Goal: Task Accomplishment & Management: Manage account settings

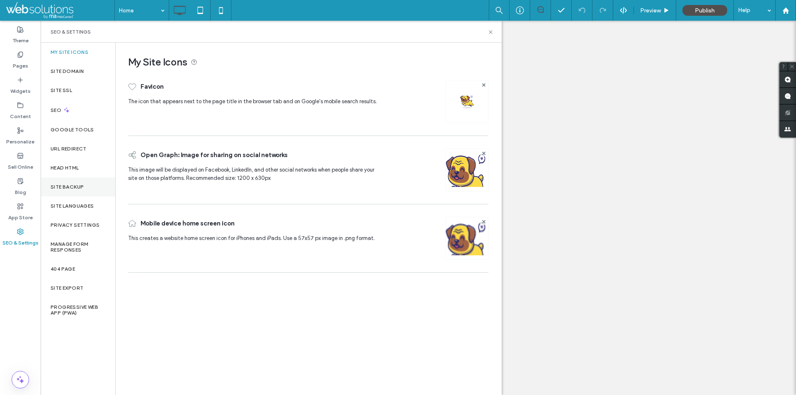
click at [57, 189] on label "Site Backup" at bounding box center [67, 187] width 33 height 6
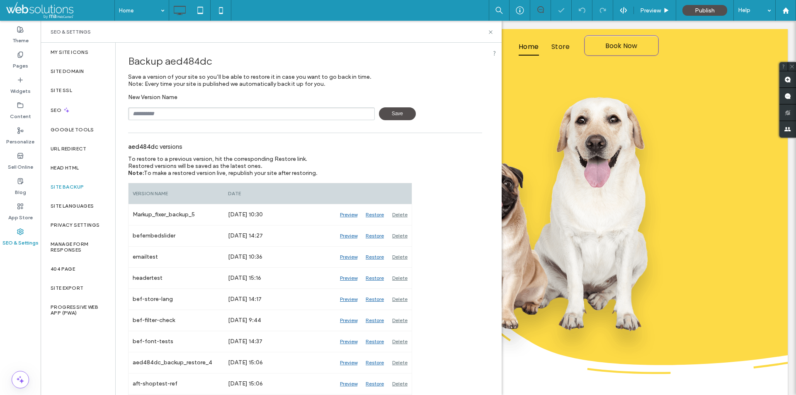
click at [154, 111] on input "text" at bounding box center [251, 113] width 247 height 13
type input "**********"
click at [493, 28] on div "SEO & Settings" at bounding box center [271, 32] width 461 height 22
click at [491, 31] on icon at bounding box center [490, 32] width 6 height 6
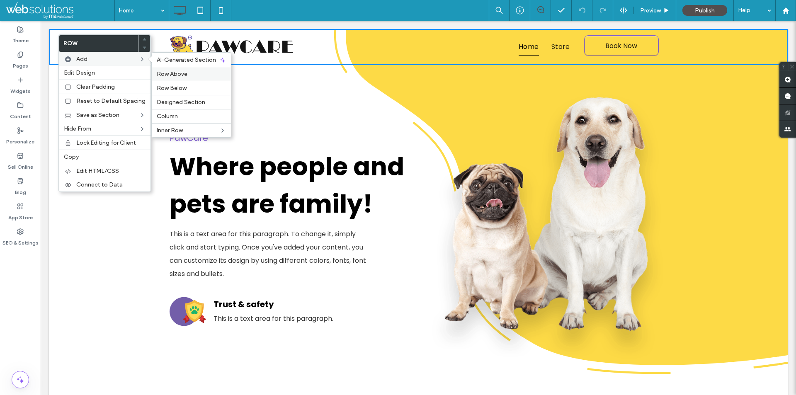
click at [174, 78] on div "Row Above" at bounding box center [191, 74] width 79 height 14
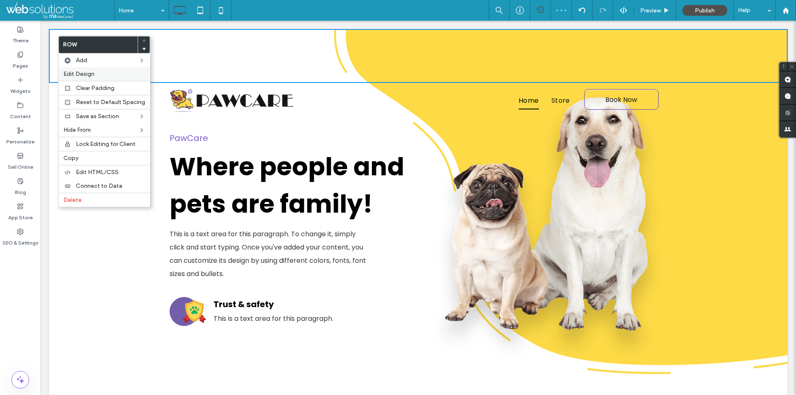
click at [88, 77] on span "Edit Design" at bounding box center [78, 73] width 31 height 7
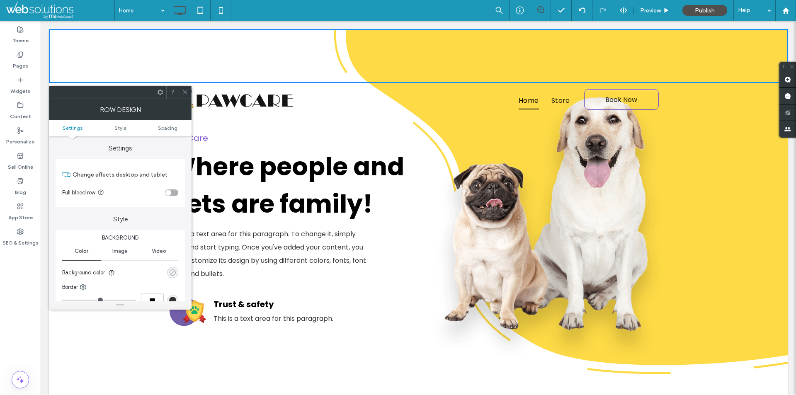
click at [172, 272] on div "rgba(0, 0, 0, 0)" at bounding box center [172, 272] width 7 height 7
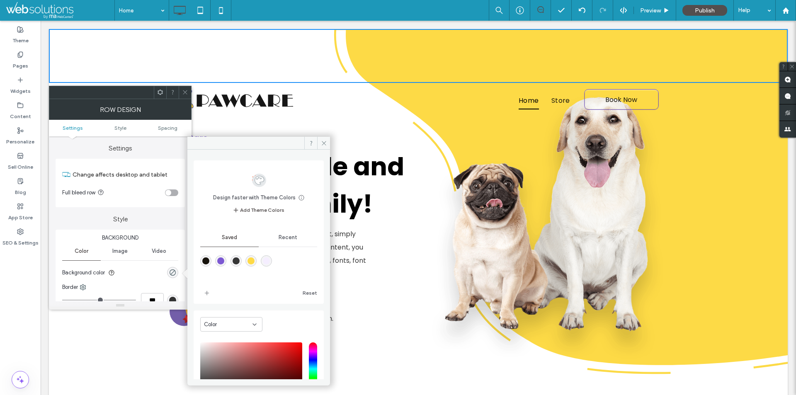
click at [254, 262] on div "rgba(254,218,70,1)" at bounding box center [250, 260] width 7 height 7
type input "*******"
type input "***"
type input "****"
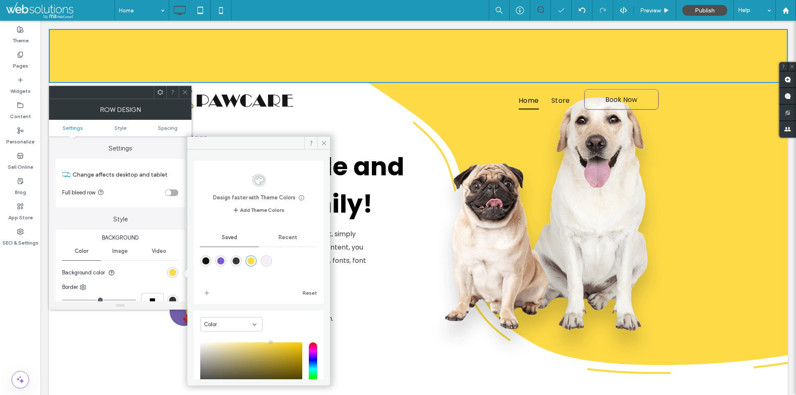
click at [182, 90] on div at bounding box center [185, 92] width 12 height 12
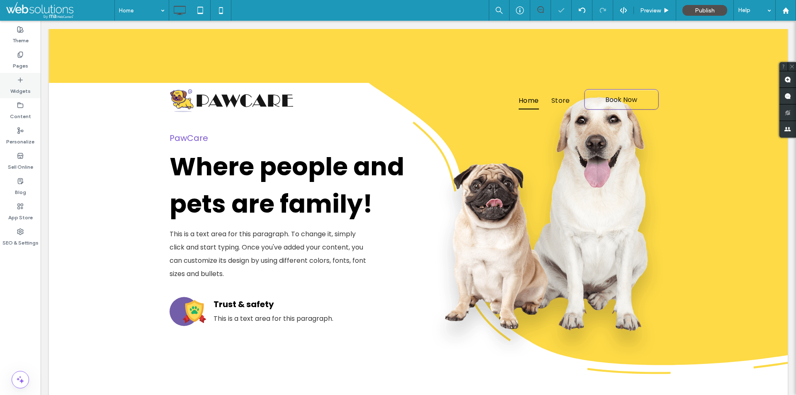
click at [11, 97] on div "Widgets" at bounding box center [20, 85] width 41 height 25
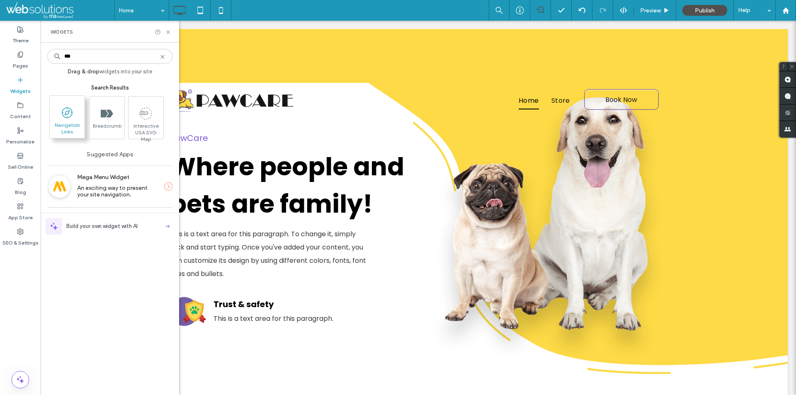
type input "***"
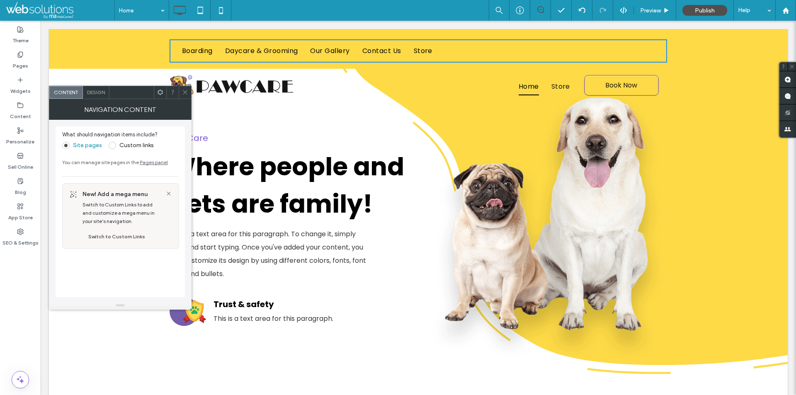
click at [105, 90] on span "Design" at bounding box center [96, 92] width 18 height 6
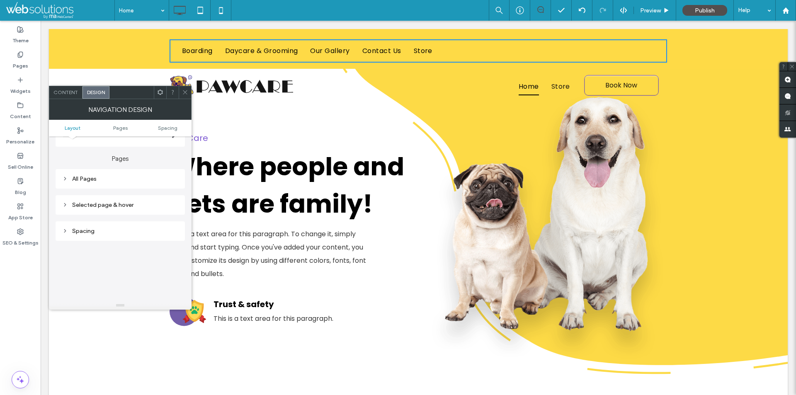
scroll to position [124, 0]
click at [126, 154] on div "All Pages" at bounding box center [120, 159] width 116 height 11
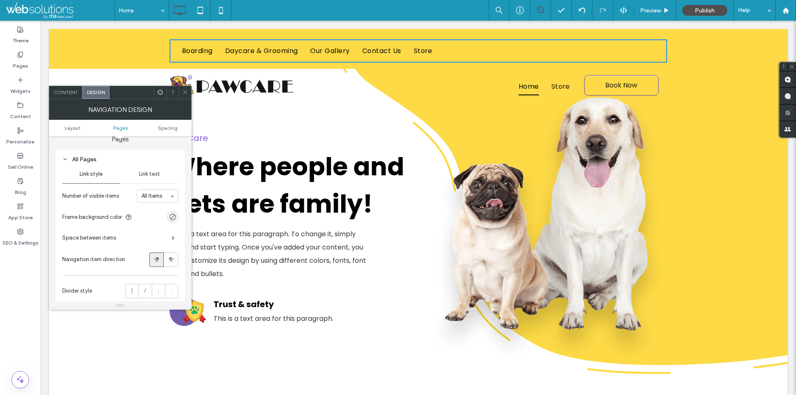
click at [138, 176] on div "Link text" at bounding box center [149, 174] width 58 height 18
click at [88, 172] on span "Link style" at bounding box center [91, 174] width 23 height 7
click at [148, 173] on span "Link text" at bounding box center [149, 174] width 21 height 7
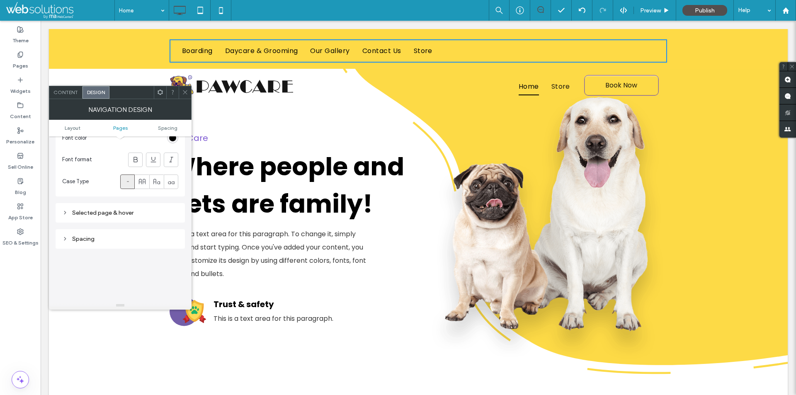
scroll to position [249, 0]
click at [109, 209] on div "Selected page & hover" at bounding box center [120, 209] width 116 height 7
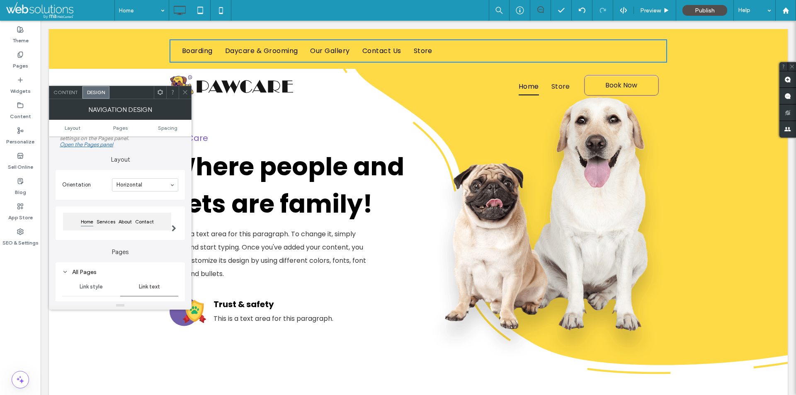
scroll to position [0, 0]
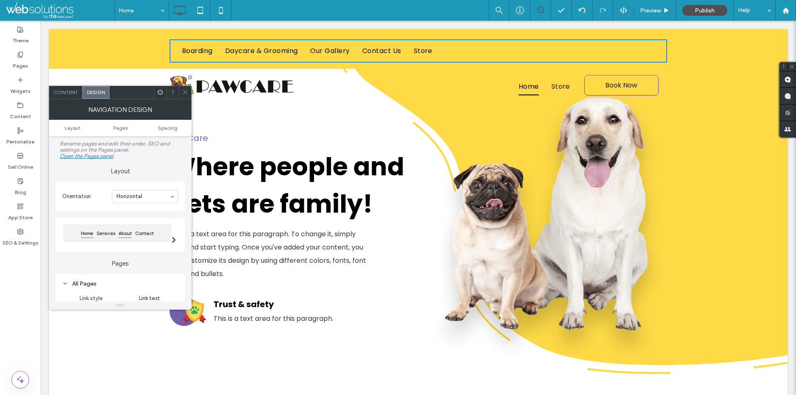
click at [129, 235] on span "About" at bounding box center [125, 233] width 17 height 10
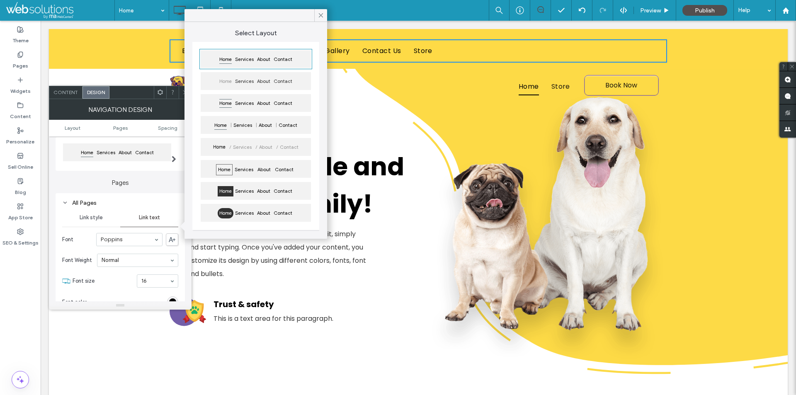
scroll to position [83, 0]
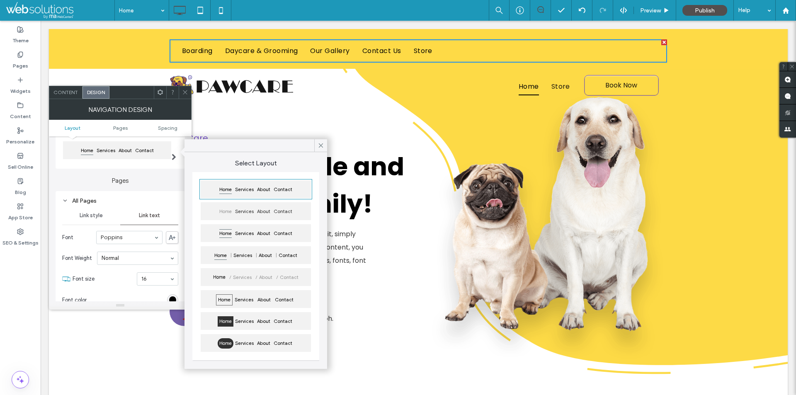
click at [183, 89] on span at bounding box center [185, 92] width 6 height 12
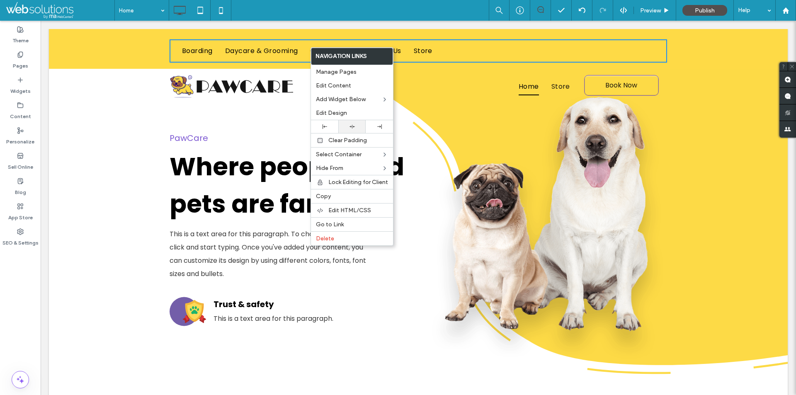
click at [355, 122] on div at bounding box center [351, 126] width 27 height 13
click at [438, 49] on ul "Boarding Daycare & Grooming Our Gallery Contact Us Store" at bounding box center [418, 50] width 485 height 17
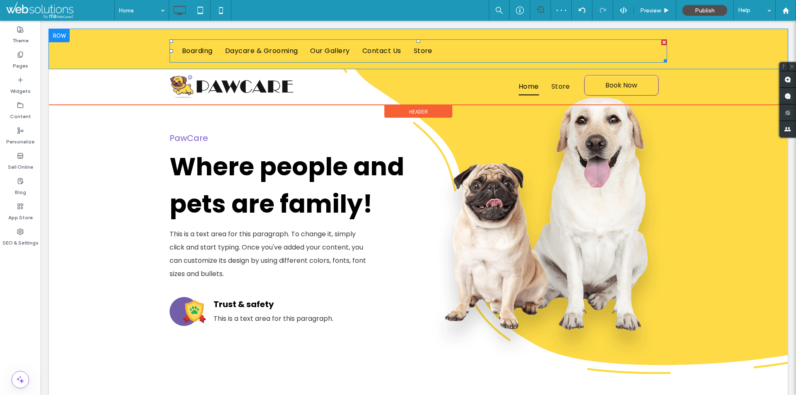
click at [438, 49] on ul "Boarding Daycare & Grooming Our Gallery Contact Us Store" at bounding box center [418, 50] width 485 height 17
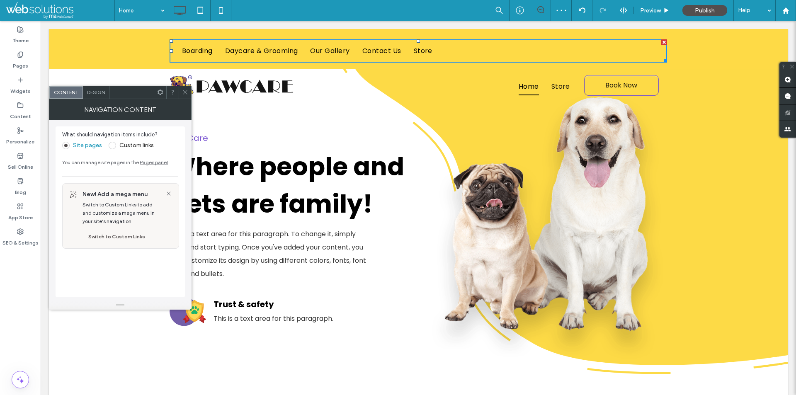
click at [92, 94] on span "Design" at bounding box center [96, 92] width 18 height 6
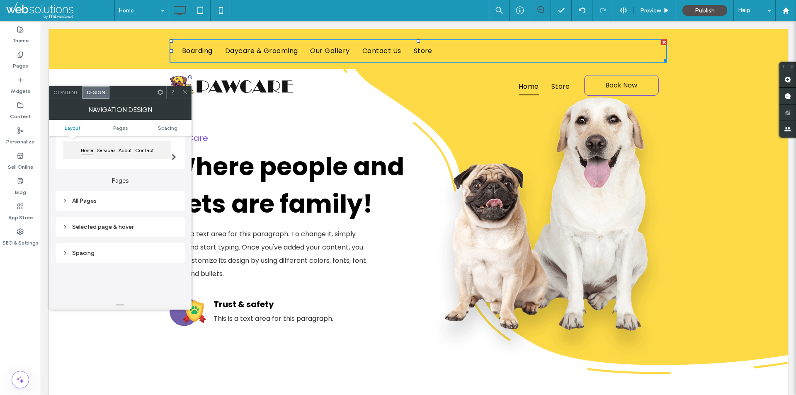
click at [121, 200] on div "All Pages" at bounding box center [120, 200] width 116 height 7
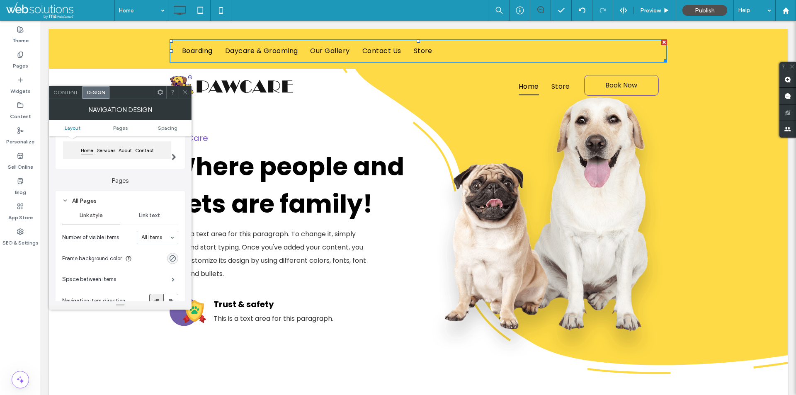
click at [151, 214] on span "Link text" at bounding box center [149, 215] width 21 height 7
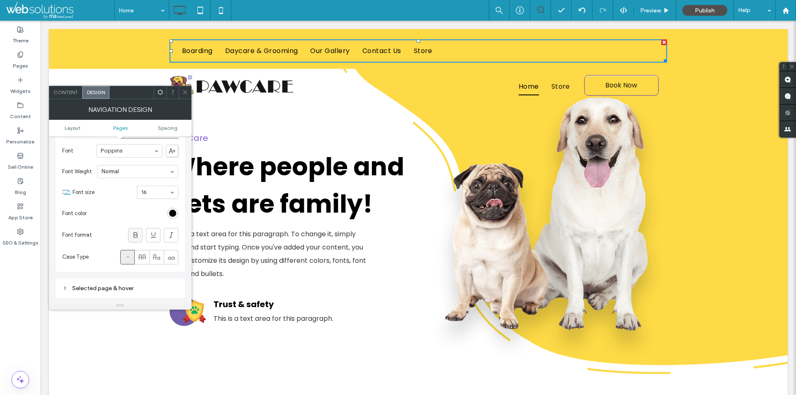
scroll to position [207, 0]
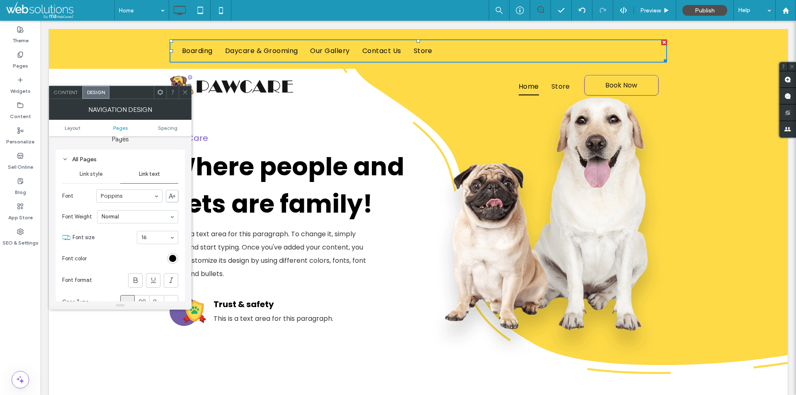
click at [90, 176] on span "Link style" at bounding box center [91, 174] width 23 height 7
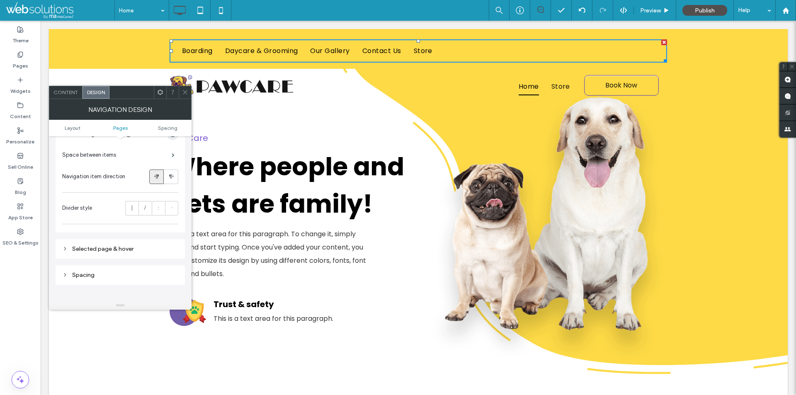
click at [117, 250] on div "Selected page & hover" at bounding box center [120, 248] width 116 height 7
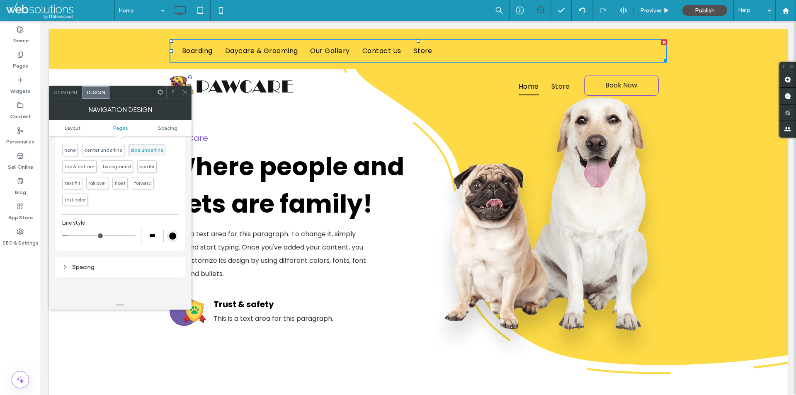
scroll to position [373, 0]
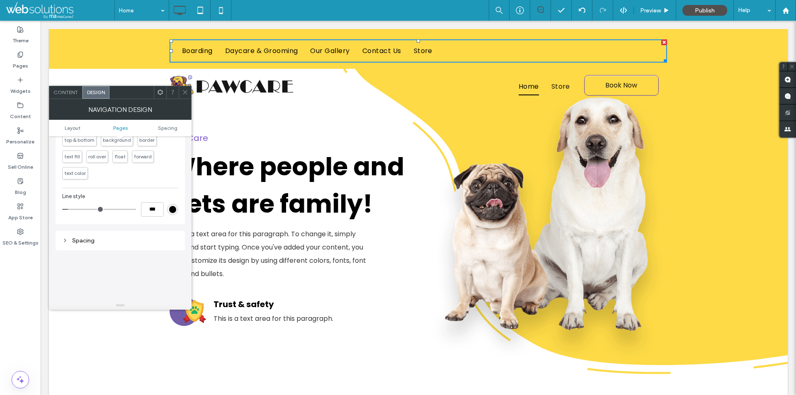
click at [64, 92] on span "Content" at bounding box center [65, 92] width 24 height 6
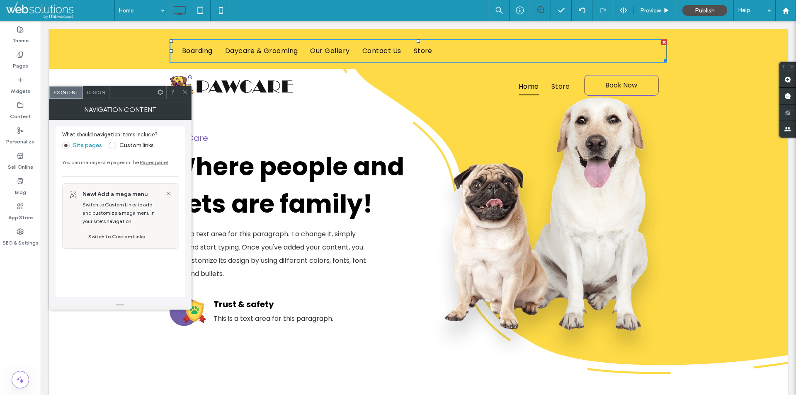
click at [184, 87] on span at bounding box center [185, 92] width 6 height 12
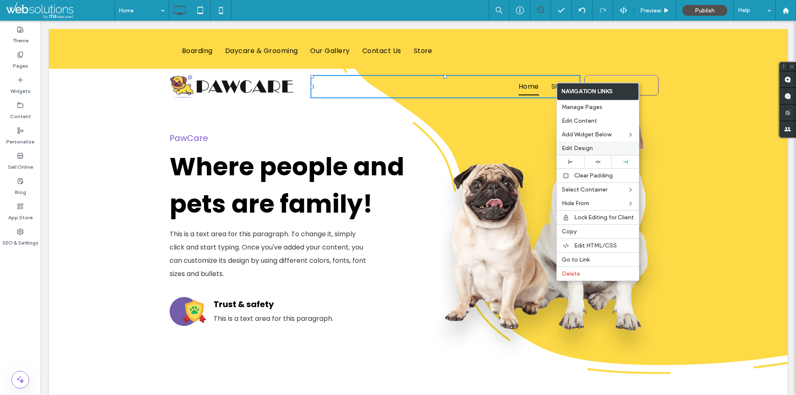
click at [577, 147] on span "Edit Design" at bounding box center [577, 148] width 31 height 7
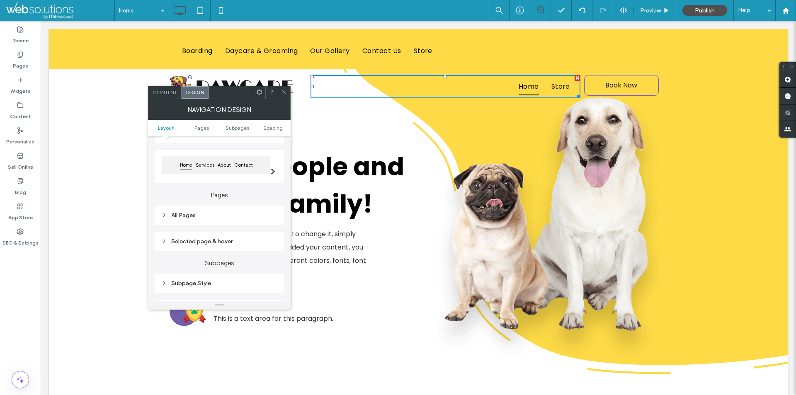
scroll to position [83, 0]
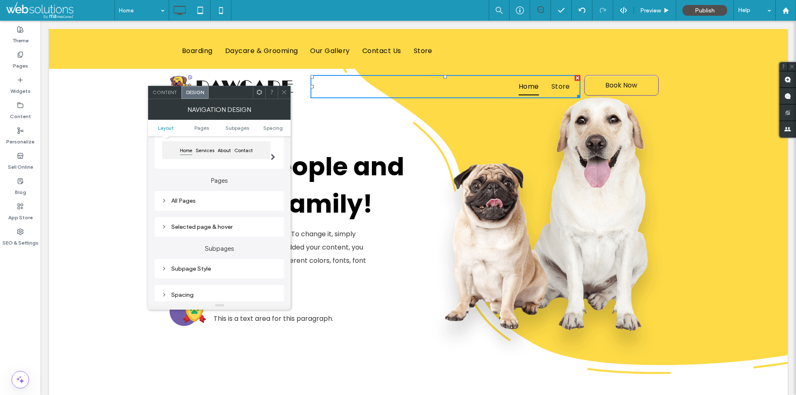
click at [204, 209] on div "All Pages" at bounding box center [219, 200] width 129 height 19
click at [206, 206] on div "All Pages" at bounding box center [219, 200] width 116 height 11
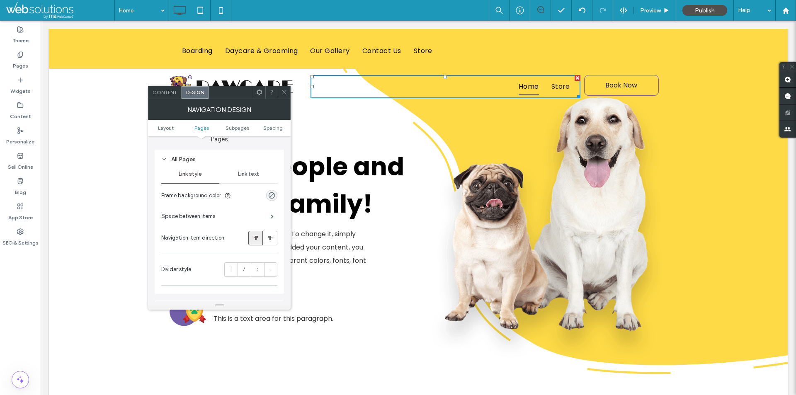
click at [245, 174] on span "Link text" at bounding box center [248, 174] width 21 height 7
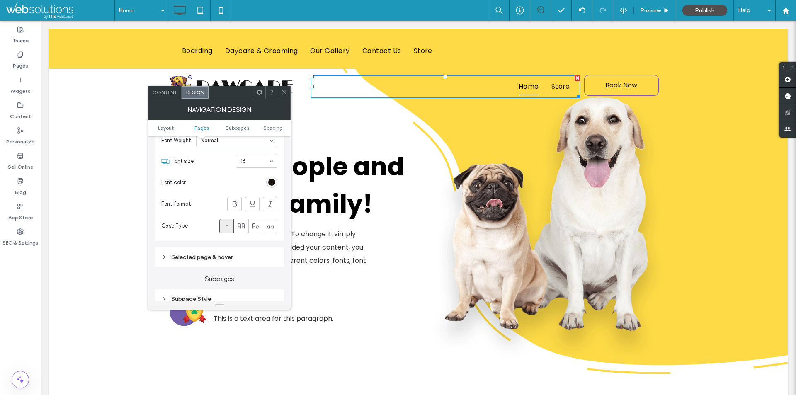
scroll to position [249, 0]
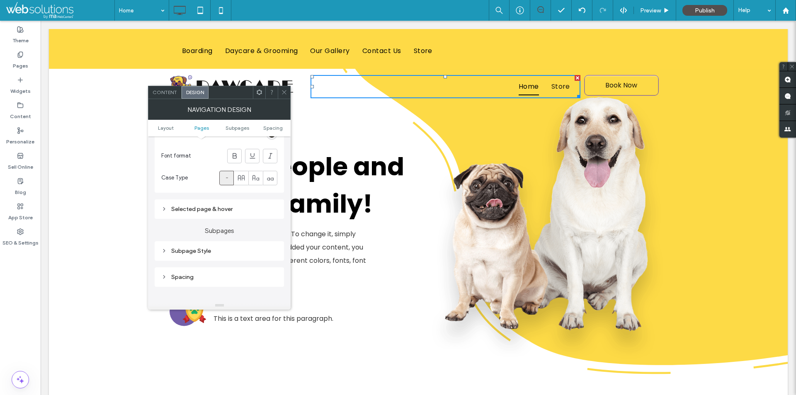
click at [283, 89] on span at bounding box center [284, 92] width 6 height 12
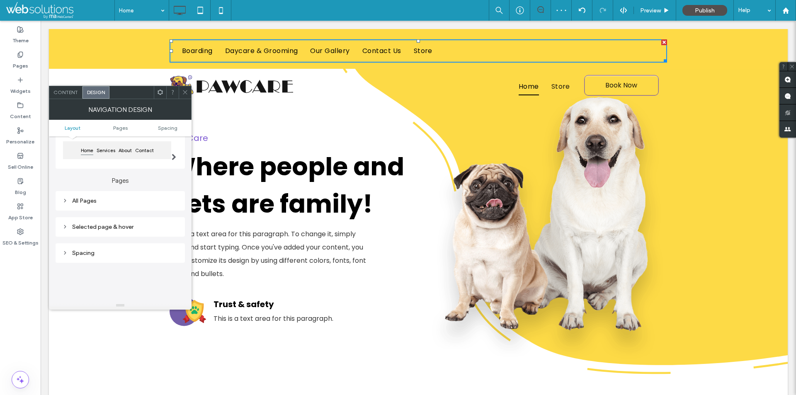
click at [125, 203] on div "All Pages" at bounding box center [120, 200] width 116 height 7
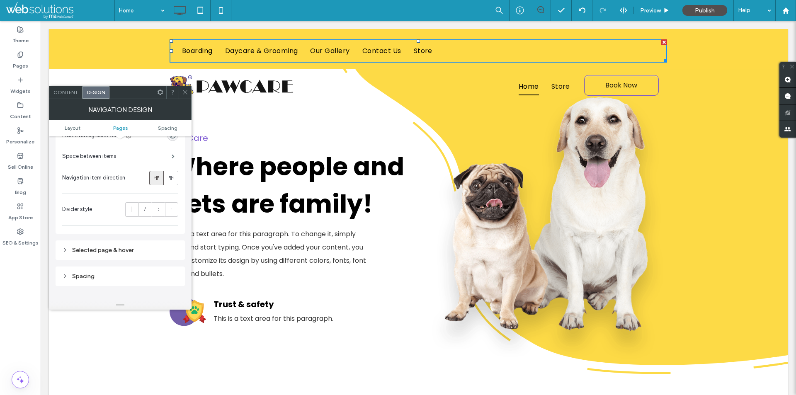
scroll to position [207, 0]
click at [168, 175] on icon at bounding box center [171, 176] width 8 height 8
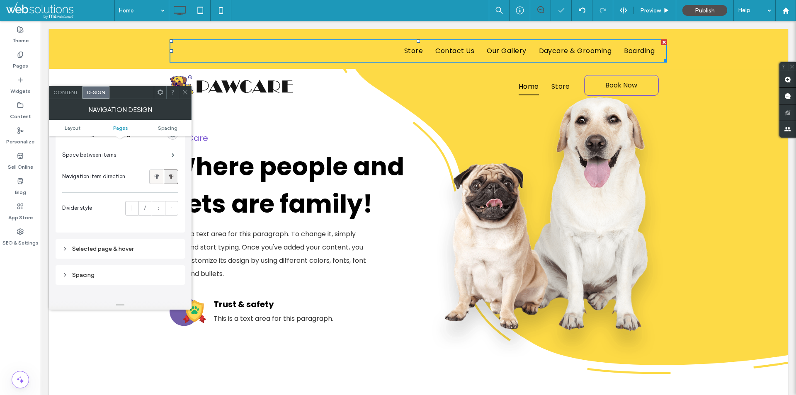
click at [160, 176] on icon at bounding box center [157, 176] width 8 height 8
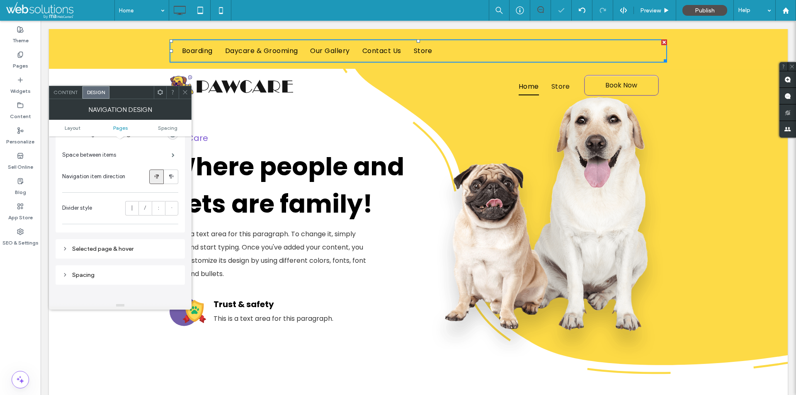
click at [165, 156] on div "Space between items" at bounding box center [120, 155] width 116 height 21
click at [136, 208] on label "|" at bounding box center [131, 208] width 13 height 15
click at [188, 91] on div at bounding box center [185, 92] width 12 height 12
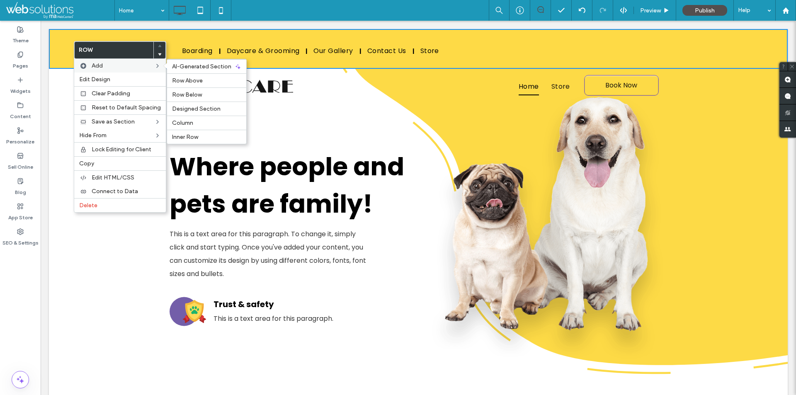
click at [110, 71] on div "Add AI-Generated Section Row Above Row Below Designed Section Column Inner Row" at bounding box center [120, 66] width 92 height 14
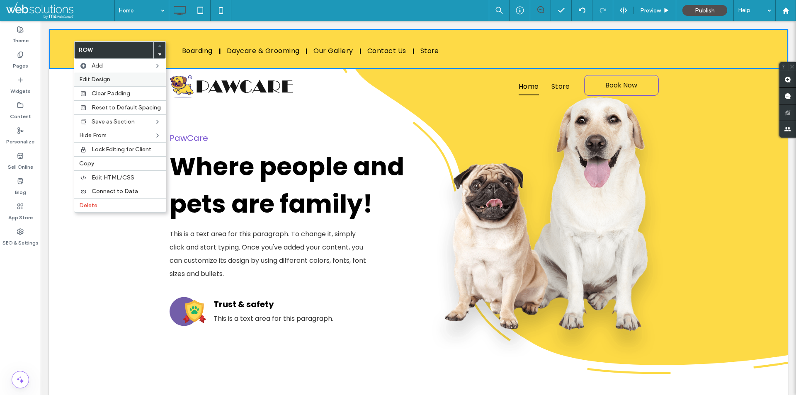
click at [115, 80] on label "Edit Design" at bounding box center [120, 79] width 82 height 7
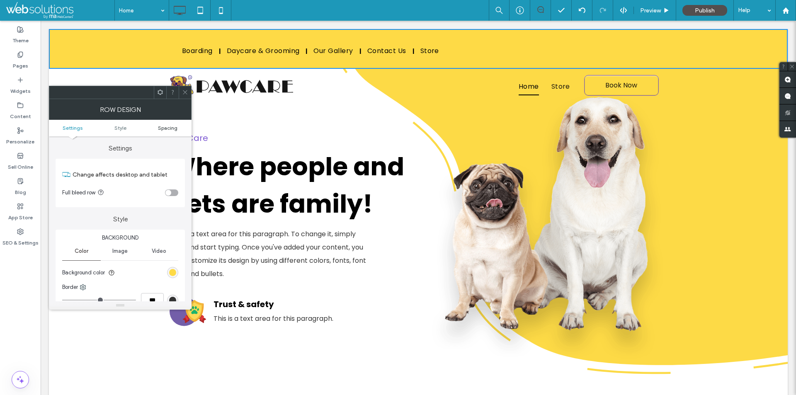
click at [167, 125] on ul "Settings Style Spacing" at bounding box center [120, 128] width 143 height 17
click at [169, 126] on span "Spacing" at bounding box center [167, 128] width 19 height 6
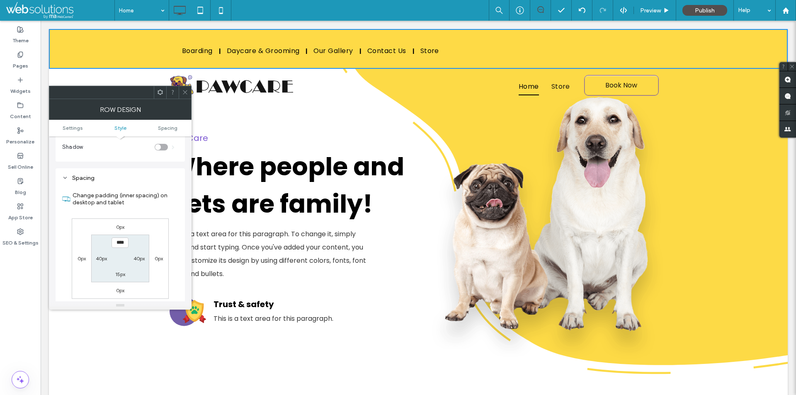
scroll to position [208, 0]
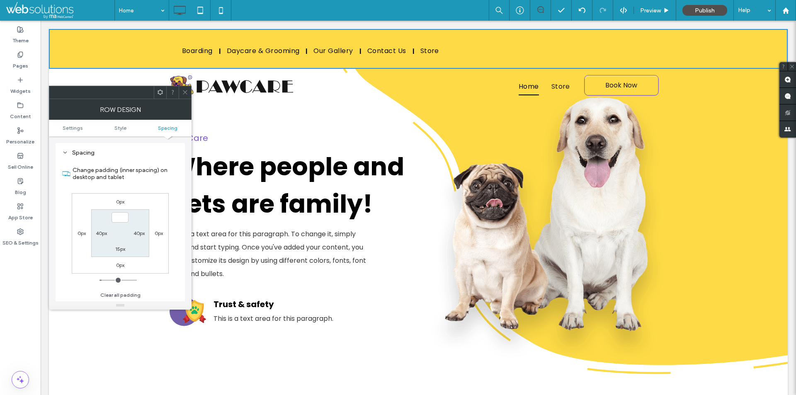
type input "***"
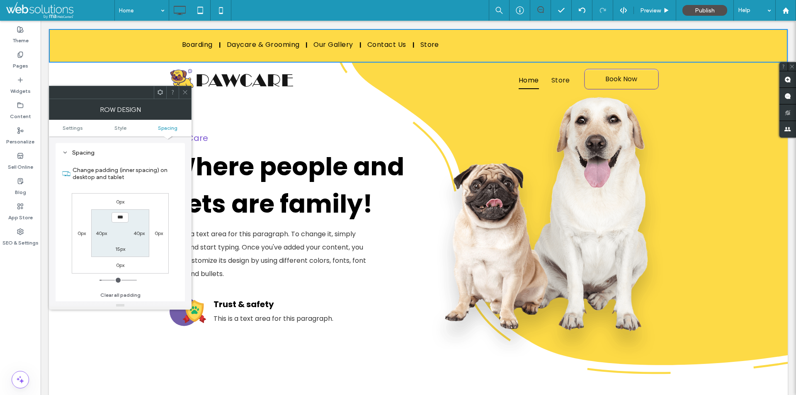
click at [124, 249] on label "15px" at bounding box center [120, 249] width 10 height 6
type input "**"
type input "*"
type input "***"
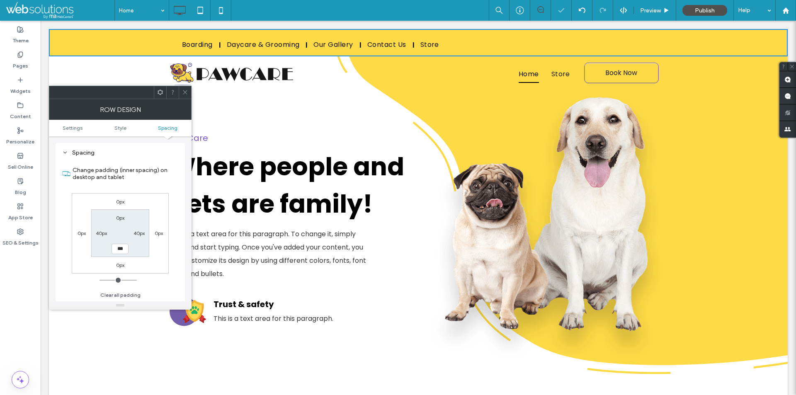
drag, startPoint x: 187, startPoint y: 95, endPoint x: 162, endPoint y: 53, distance: 49.1
click at [187, 95] on span at bounding box center [185, 92] width 6 height 12
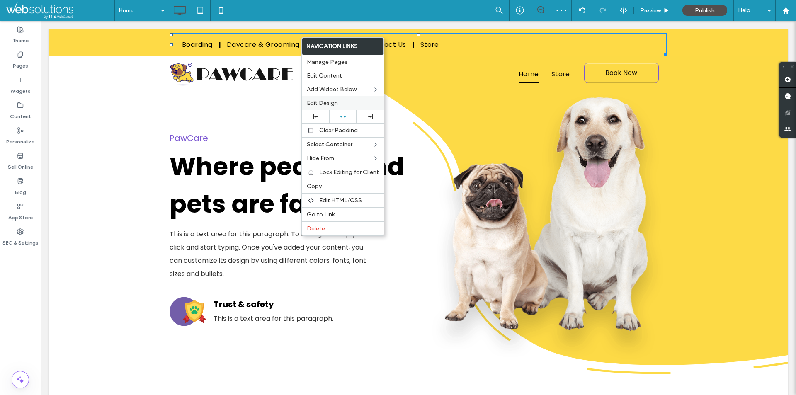
click at [328, 101] on span "Edit Design" at bounding box center [322, 102] width 31 height 7
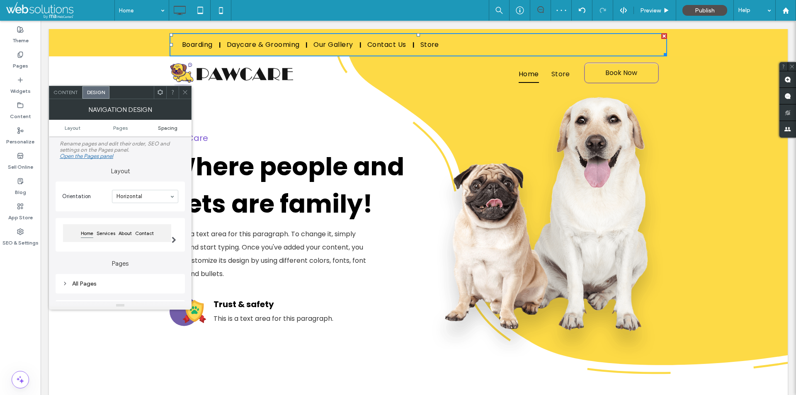
click at [167, 130] on span "Spacing" at bounding box center [167, 128] width 19 height 6
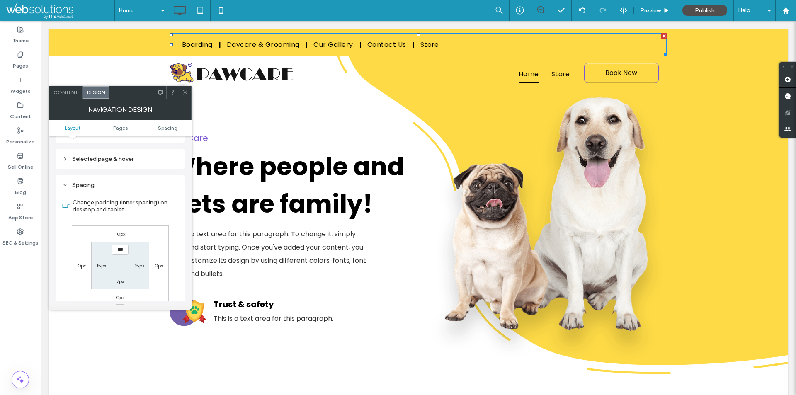
scroll to position [183, 0]
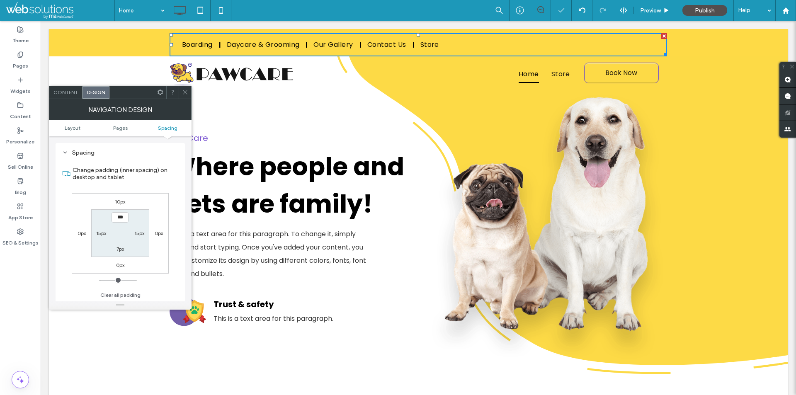
click at [118, 201] on label "10px" at bounding box center [120, 202] width 10 height 6
type input "**"
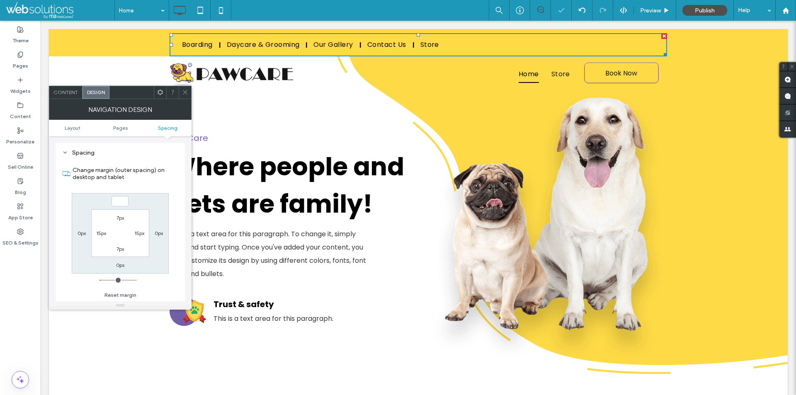
type input "*"
type input "***"
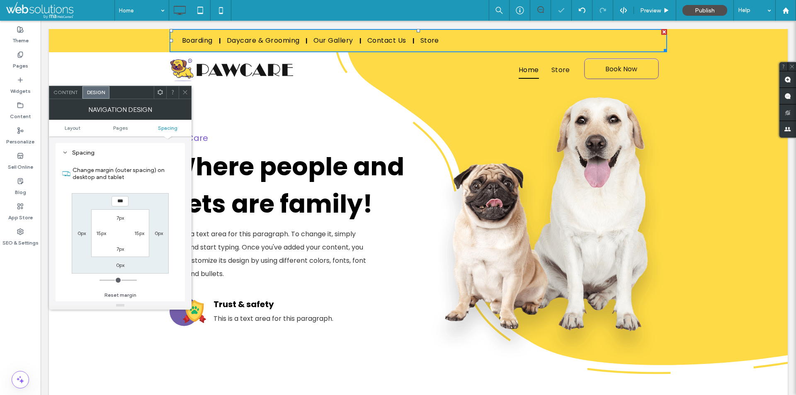
click at [186, 91] on icon at bounding box center [185, 92] width 6 height 6
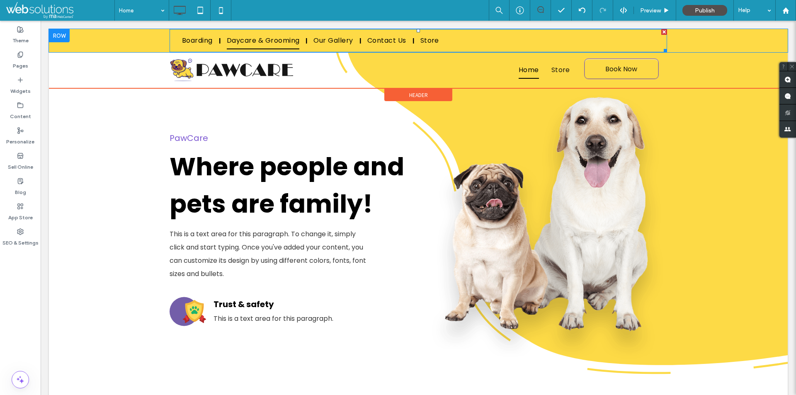
click at [249, 43] on span "Daycare & Grooming" at bounding box center [263, 40] width 73 height 17
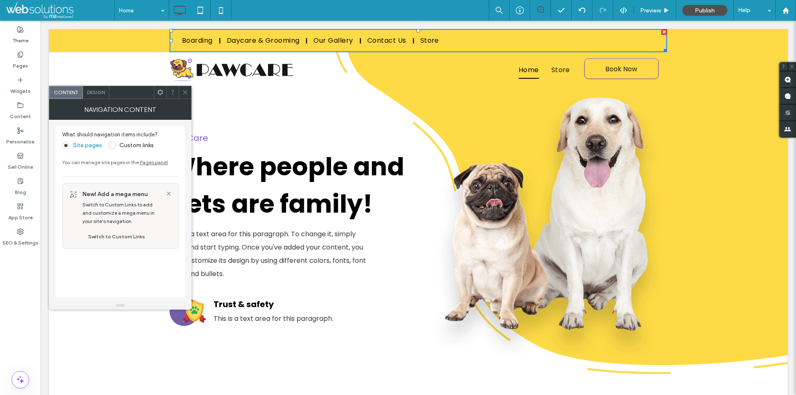
click at [90, 97] on div "Design" at bounding box center [96, 92] width 27 height 12
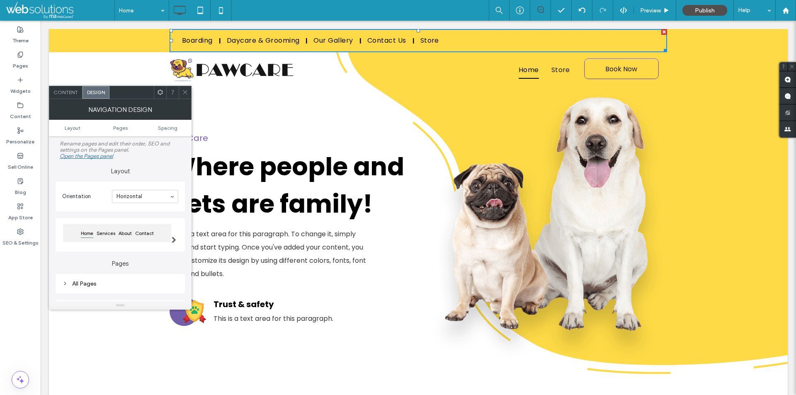
click at [133, 246] on div "Home Services About Contact" at bounding box center [120, 234] width 116 height 25
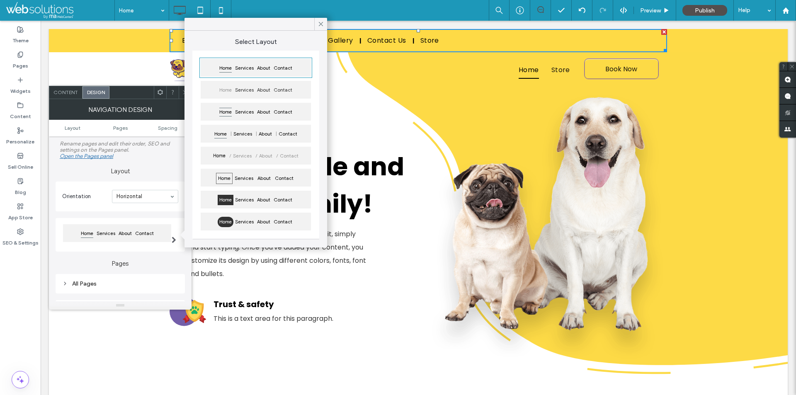
click at [252, 205] on div "Services" at bounding box center [244, 202] width 22 height 14
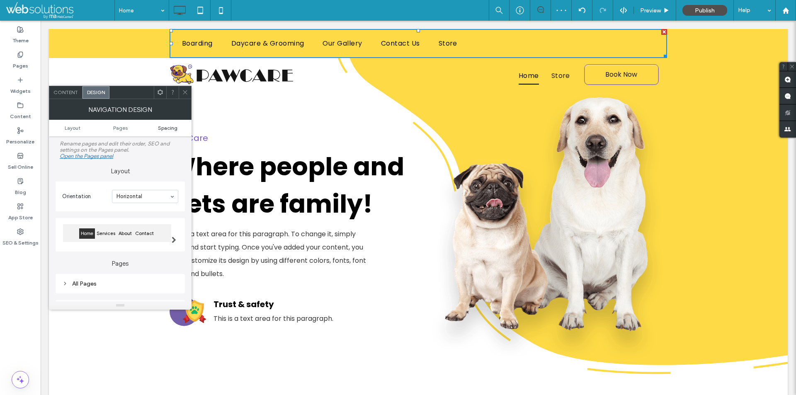
click at [171, 125] on span "Spacing" at bounding box center [167, 128] width 19 height 6
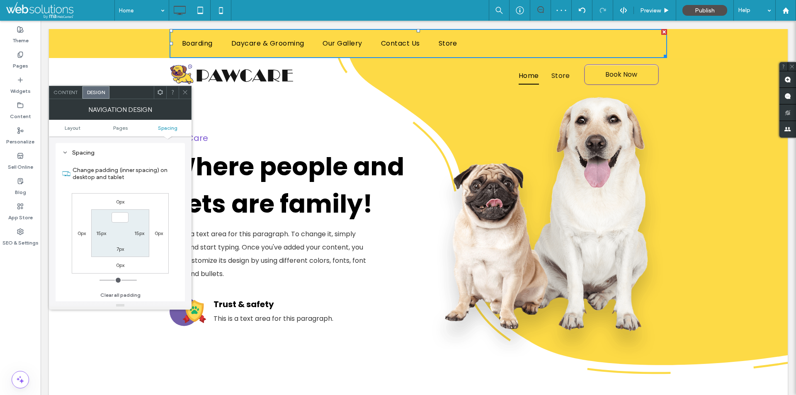
type input "***"
click at [122, 249] on label "7px" at bounding box center [119, 249] width 7 height 6
type input "*"
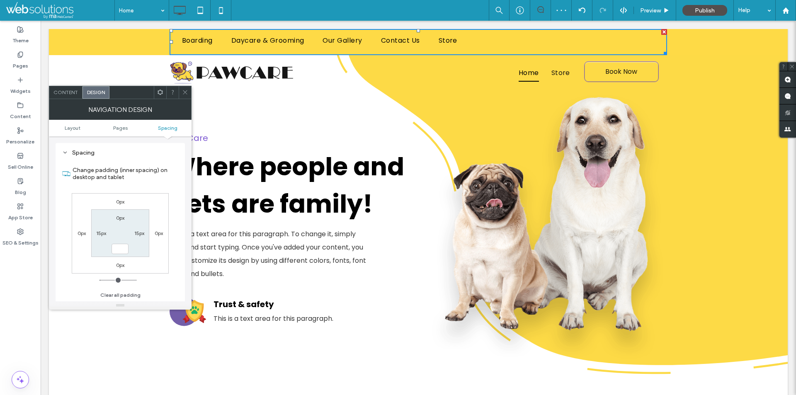
type input "*"
type input "***"
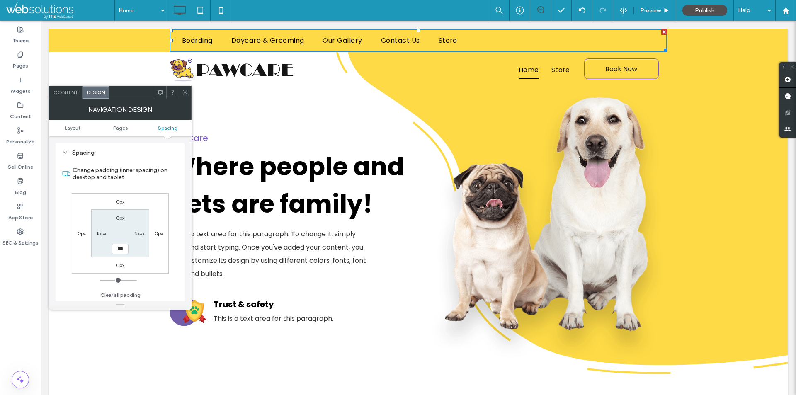
click at [99, 233] on label "15px" at bounding box center [101, 233] width 10 height 6
type input "**"
type input "*"
type input "***"
click at [142, 233] on label "15px" at bounding box center [139, 233] width 10 height 6
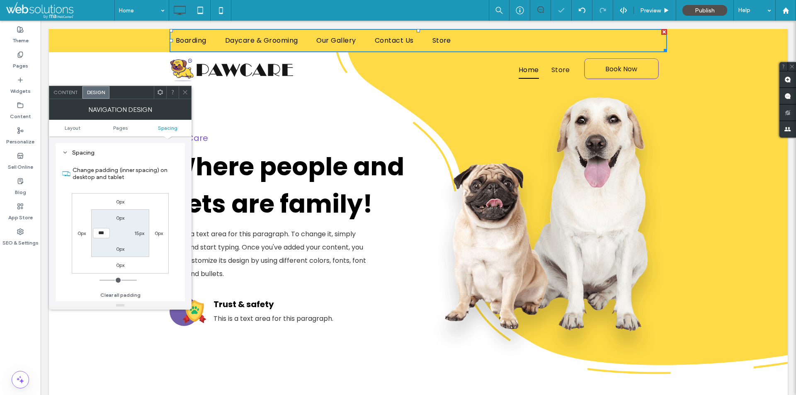
type input "**"
type input "*"
type input "***"
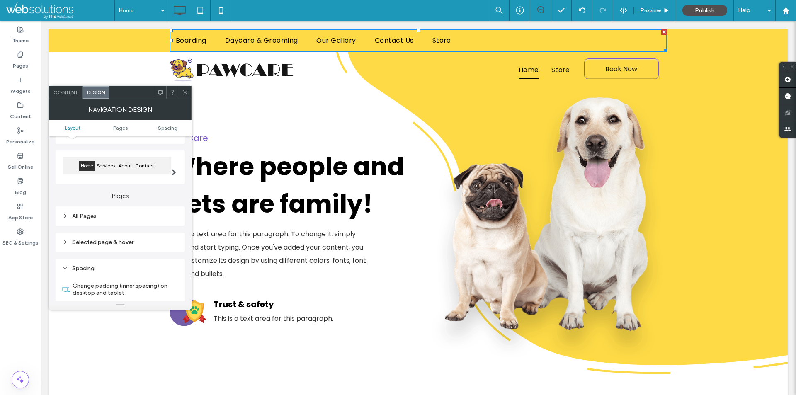
scroll to position [0, 0]
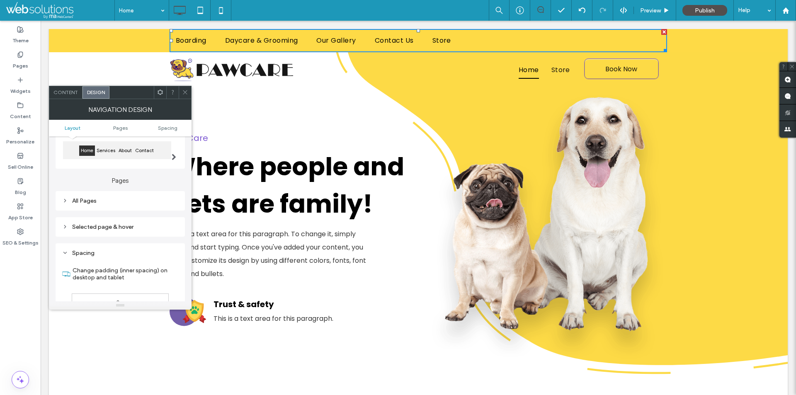
click at [111, 213] on div "Pages All Pages Selected page & [PERSON_NAME]" at bounding box center [120, 203] width 129 height 68
click at [116, 204] on div "All Pages" at bounding box center [120, 200] width 116 height 11
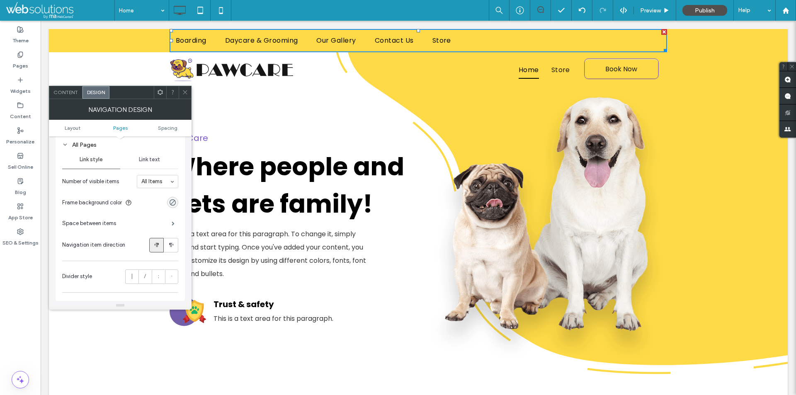
scroll to position [166, 0]
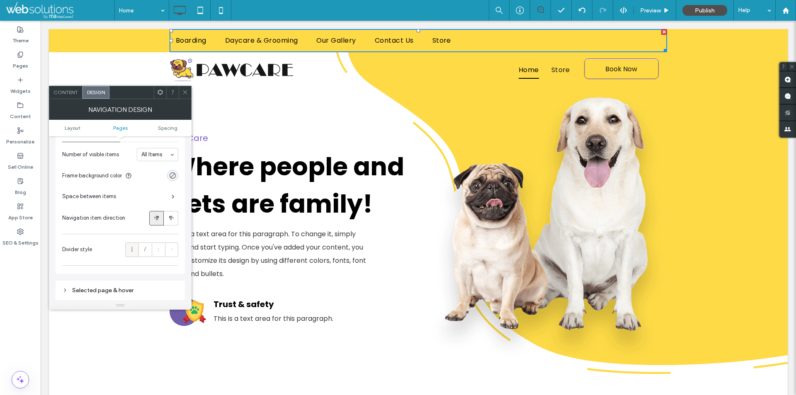
click at [134, 247] on label "|" at bounding box center [131, 249] width 13 height 15
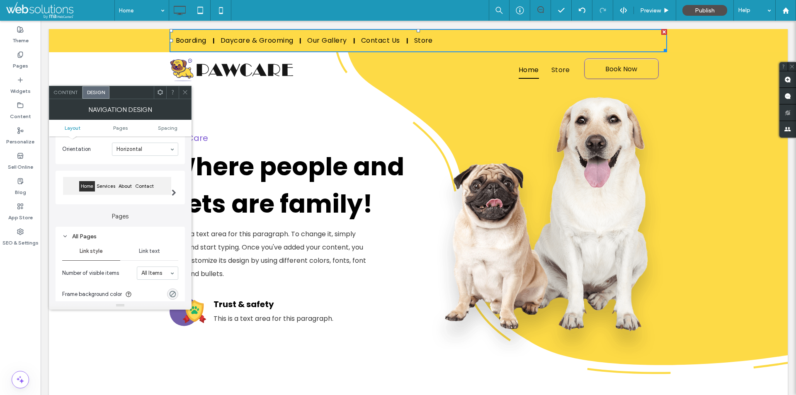
scroll to position [41, 0]
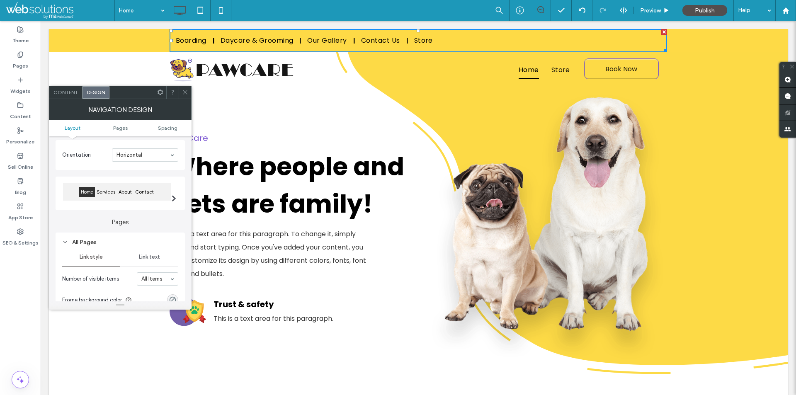
click at [129, 183] on div "Home Services About Contact" at bounding box center [117, 192] width 108 height 18
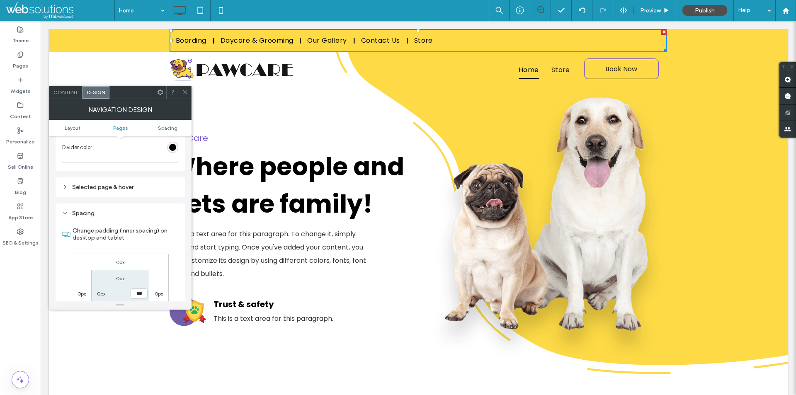
scroll to position [290, 0]
click at [124, 183] on div "Selected page & hover" at bounding box center [120, 186] width 116 height 7
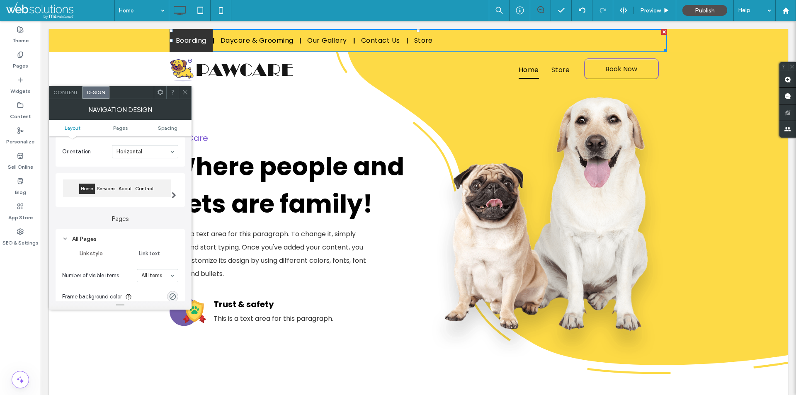
scroll to position [41, 0]
click at [150, 183] on div "Home Services About Contact" at bounding box center [117, 192] width 108 height 18
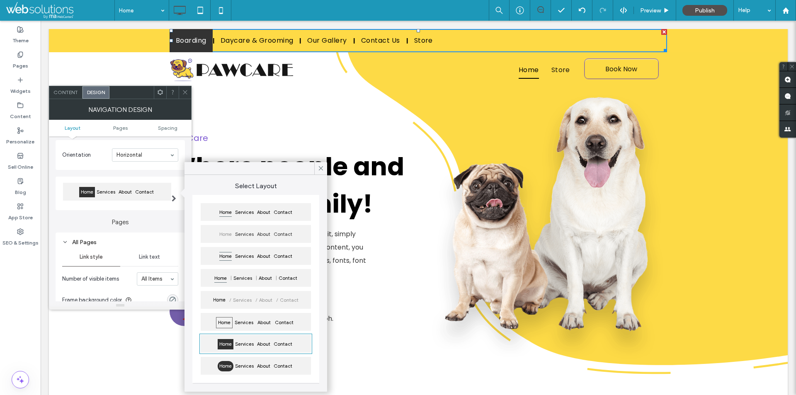
scroll to position [166, 0]
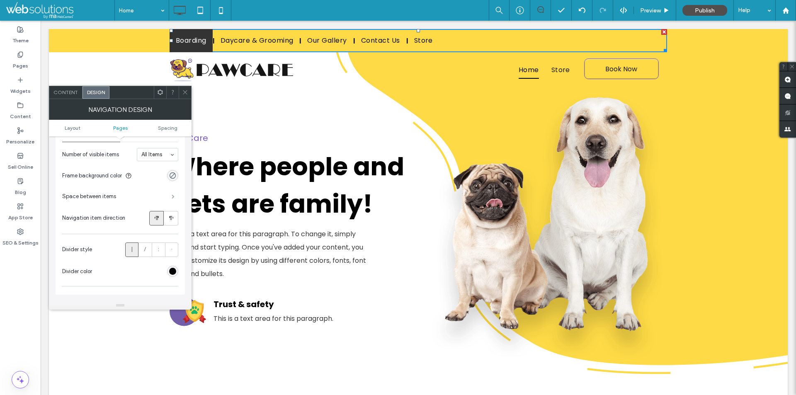
click at [173, 197] on span at bounding box center [173, 196] width 3 height 4
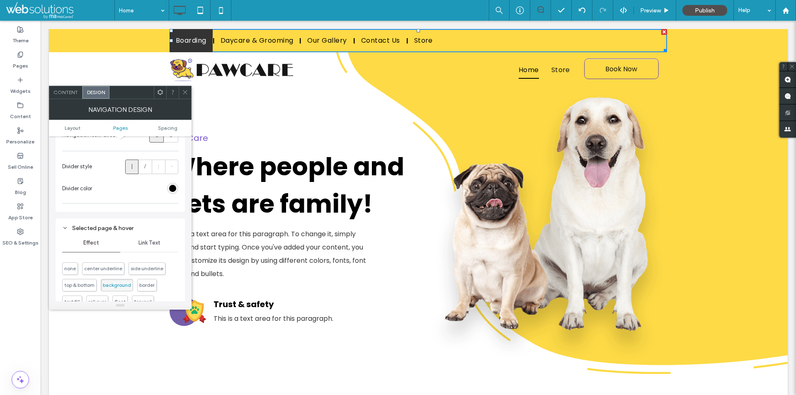
scroll to position [207, 0]
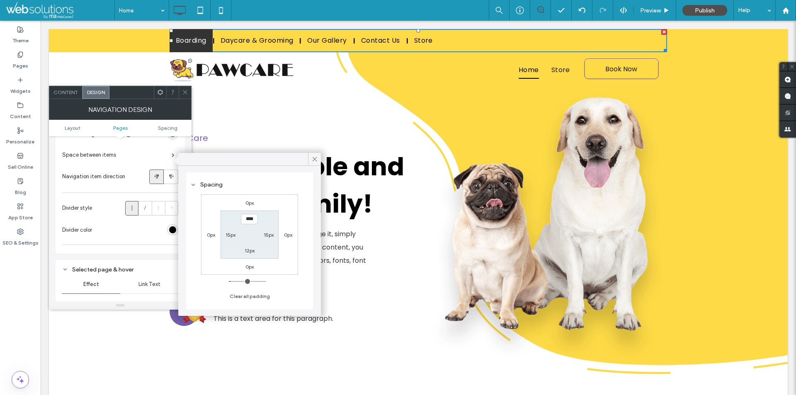
click at [135, 207] on label "|" at bounding box center [131, 208] width 13 height 15
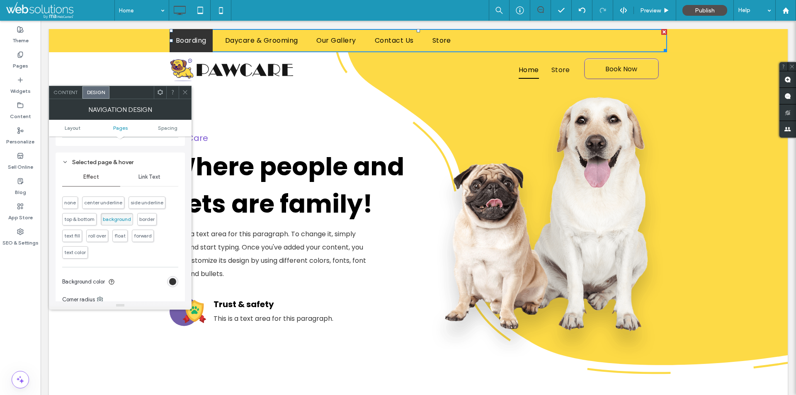
scroll to position [290, 0]
click at [140, 186] on div "Link Text" at bounding box center [149, 181] width 58 height 18
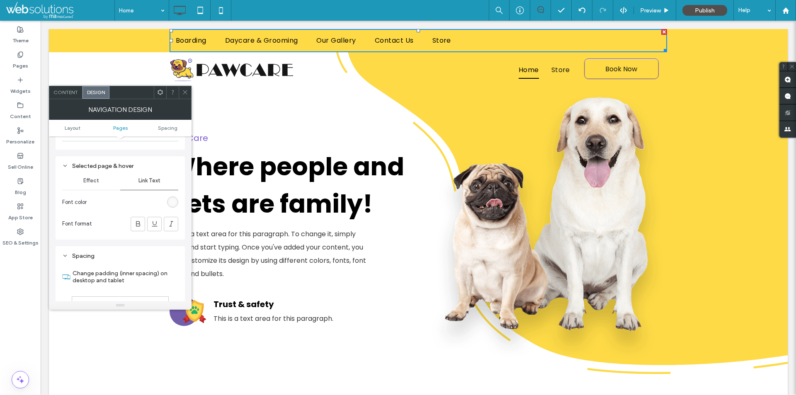
click at [104, 182] on div "Effect" at bounding box center [91, 181] width 58 height 18
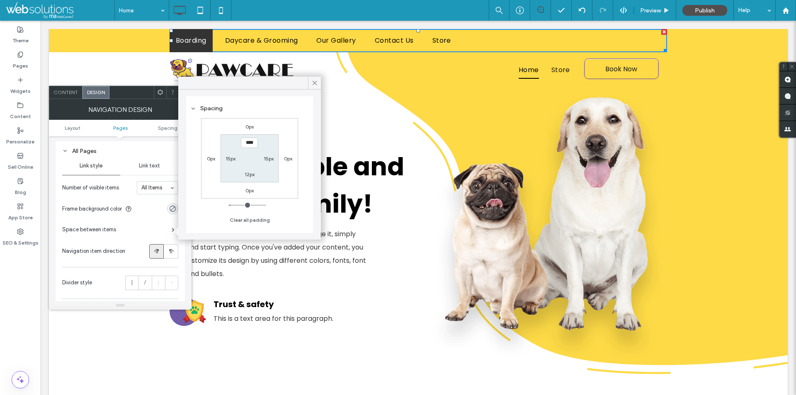
scroll to position [124, 0]
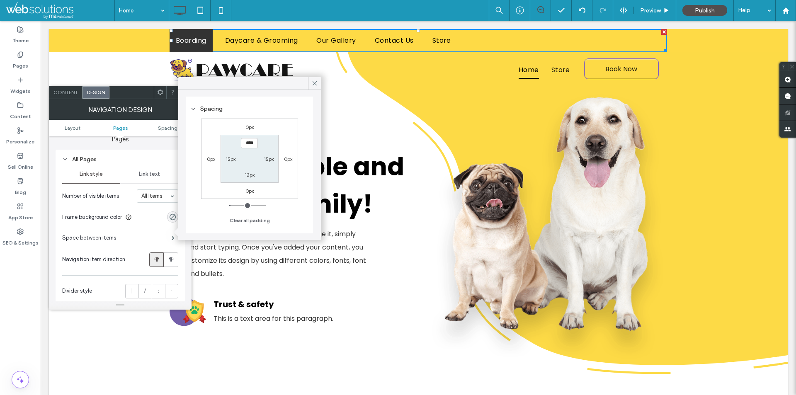
click at [138, 207] on section "Frame background color" at bounding box center [120, 217] width 116 height 21
click at [134, 290] on label "|" at bounding box center [131, 291] width 13 height 15
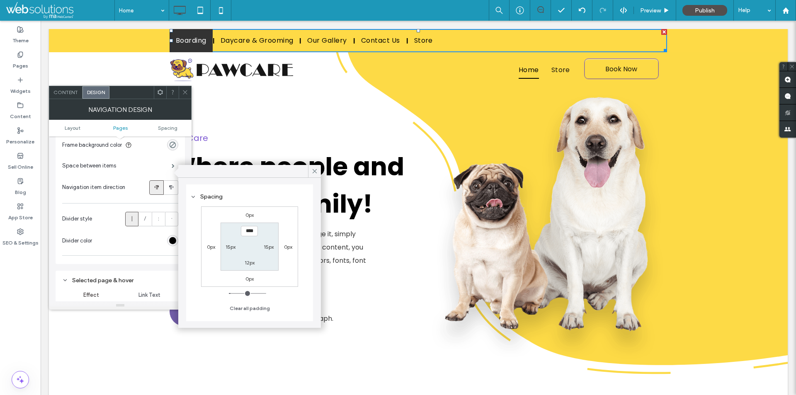
scroll to position [195, 0]
click at [133, 219] on label "|" at bounding box center [131, 220] width 13 height 15
drag, startPoint x: 185, startPoint y: 91, endPoint x: 159, endPoint y: 72, distance: 31.7
click at [185, 91] on icon at bounding box center [185, 92] width 6 height 6
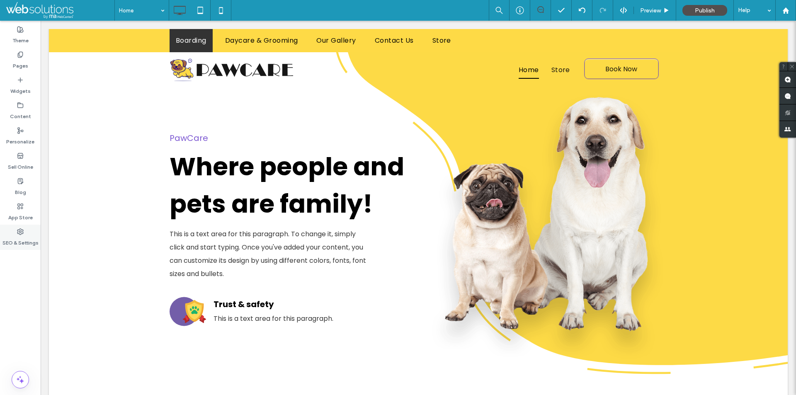
click at [19, 227] on div "SEO & Settings" at bounding box center [20, 237] width 41 height 25
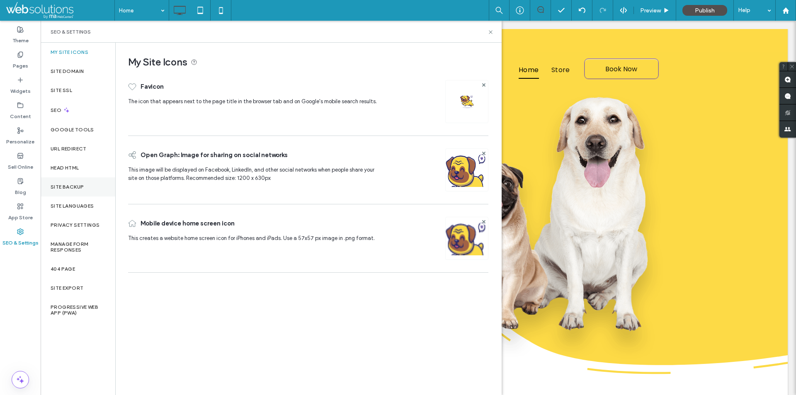
click at [76, 193] on div "Site Backup" at bounding box center [78, 186] width 75 height 19
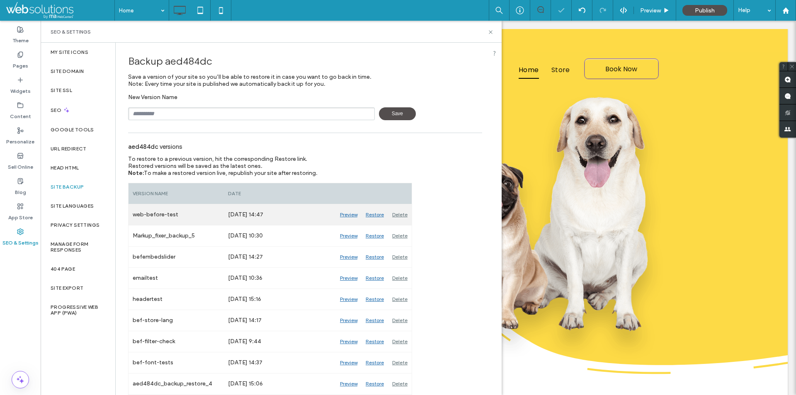
click at [372, 213] on div "Restore" at bounding box center [374, 214] width 27 height 21
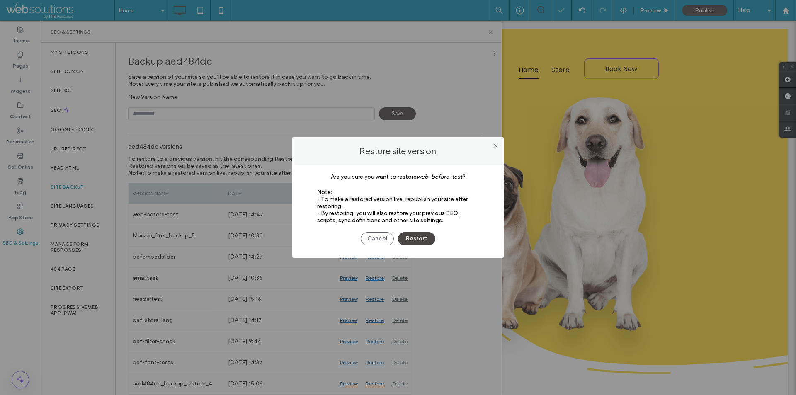
click at [422, 236] on button "Restore" at bounding box center [416, 238] width 37 height 13
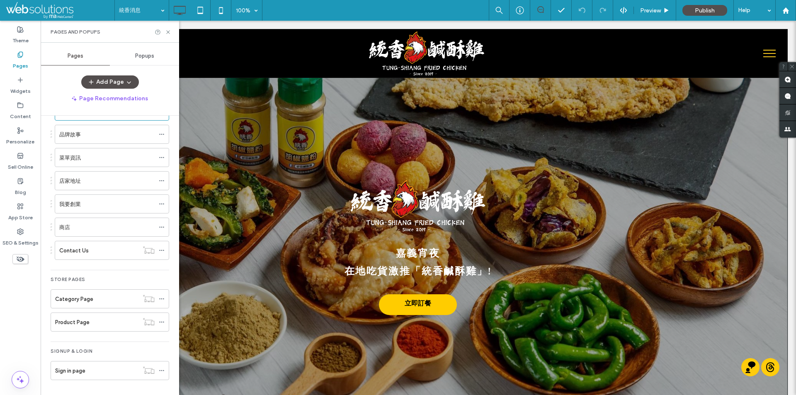
click at [94, 228] on div "商店" at bounding box center [106, 227] width 95 height 9
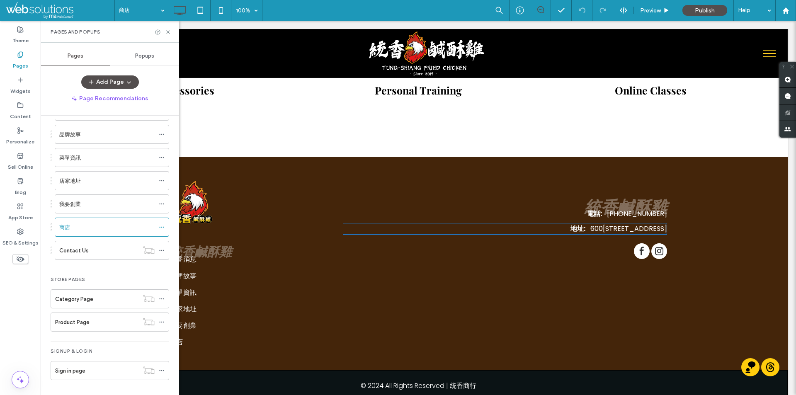
scroll to position [2122, 0]
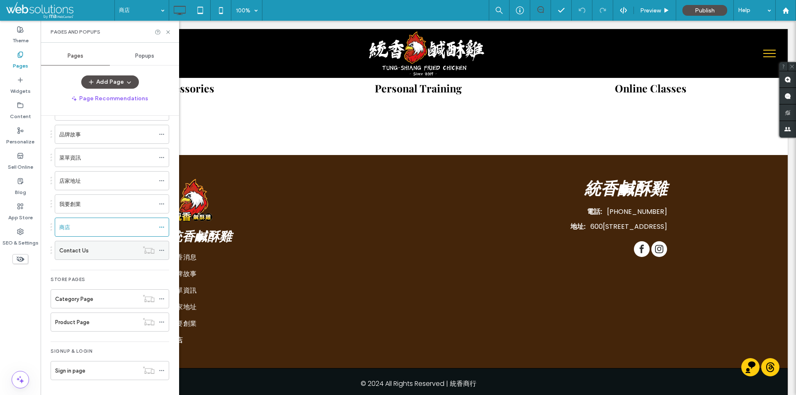
click at [100, 254] on div "Contact Us" at bounding box center [98, 250] width 79 height 9
click at [75, 292] on div "Category Page" at bounding box center [96, 299] width 83 height 18
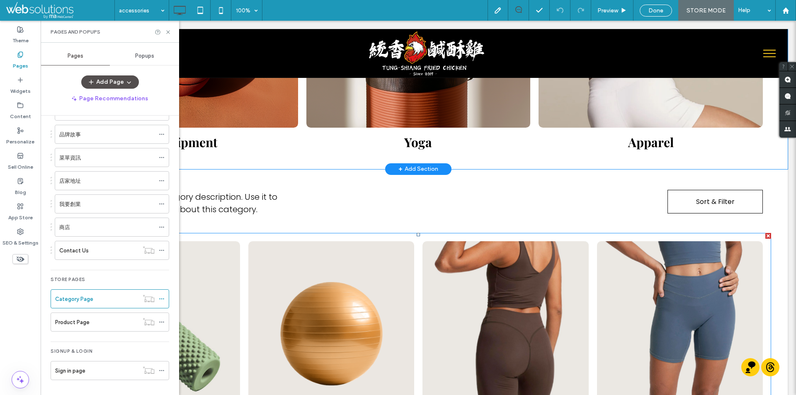
scroll to position [207, 0]
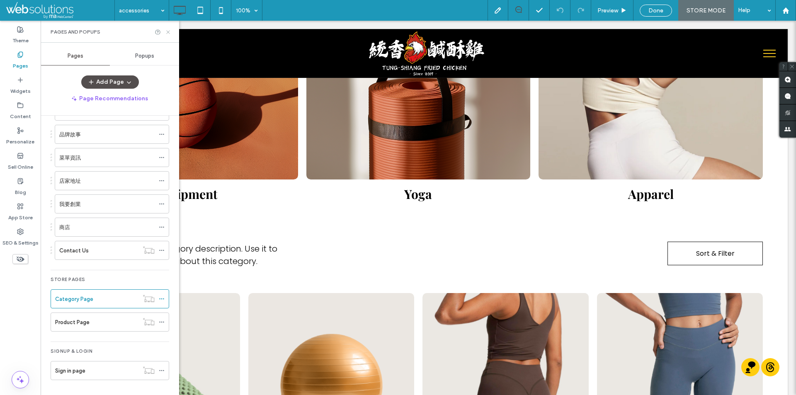
click at [167, 33] on use at bounding box center [167, 31] width 3 height 3
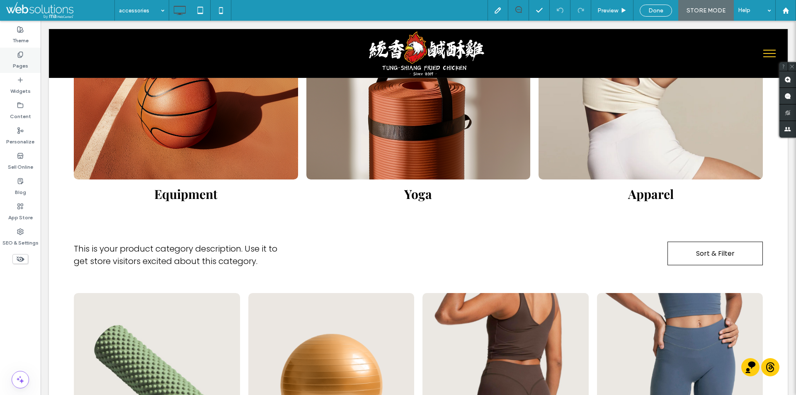
click at [6, 66] on div "Pages" at bounding box center [20, 60] width 41 height 25
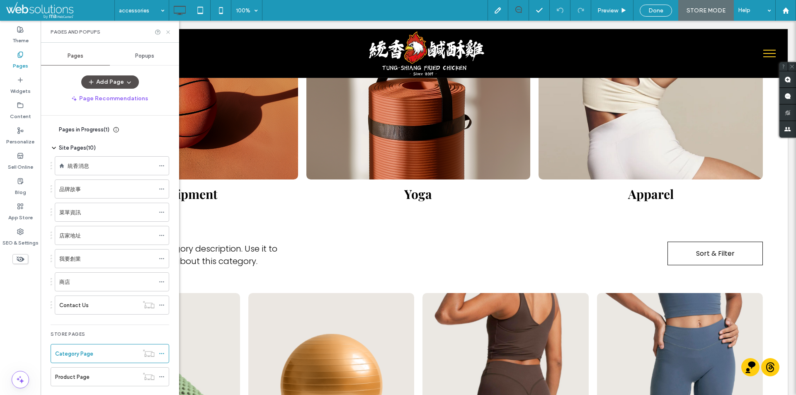
click at [167, 33] on use at bounding box center [167, 31] width 3 height 3
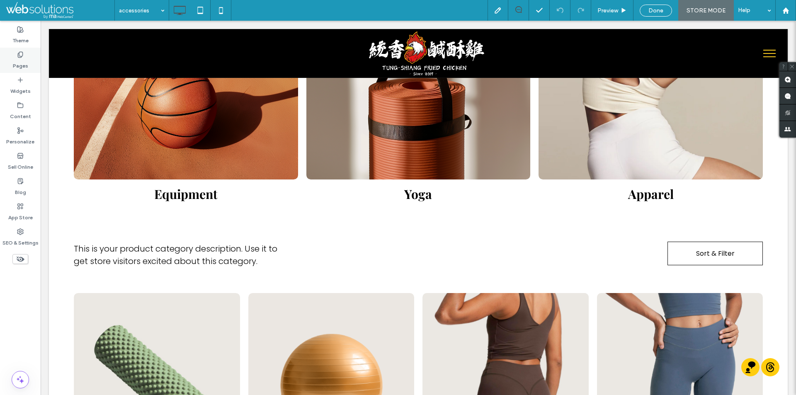
click at [8, 60] on div "Pages" at bounding box center [20, 60] width 41 height 25
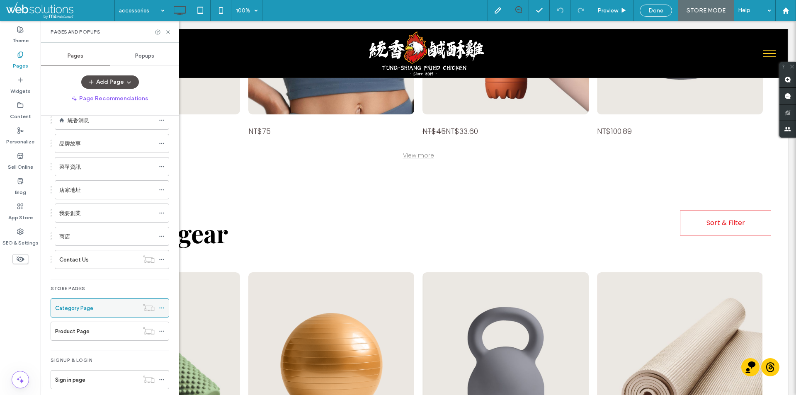
scroll to position [55, 0]
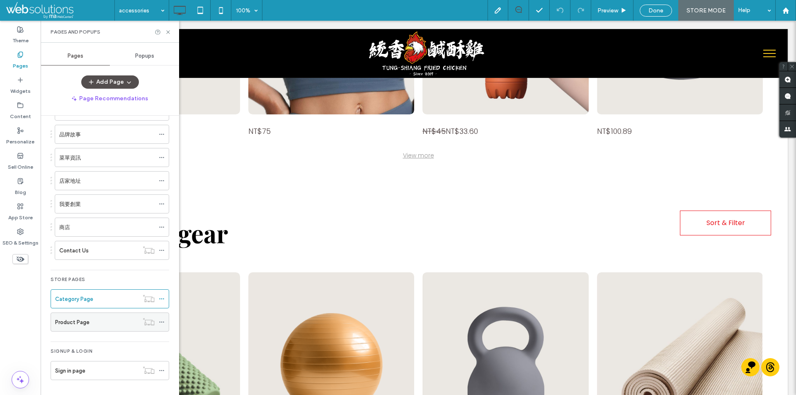
click at [101, 315] on div "Product Page" at bounding box center [96, 322] width 83 height 18
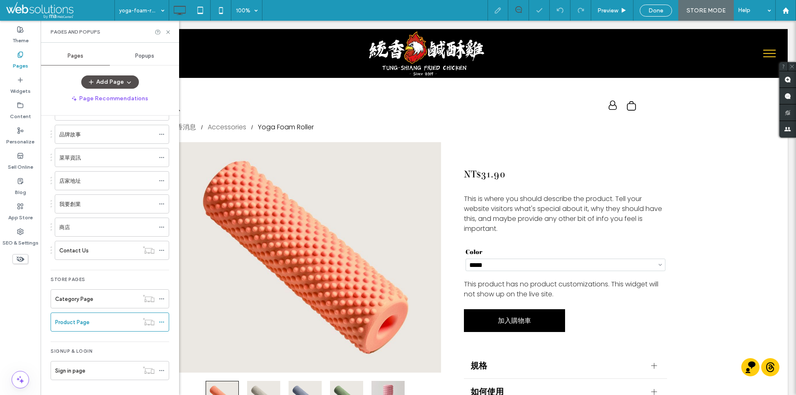
scroll to position [207, 0]
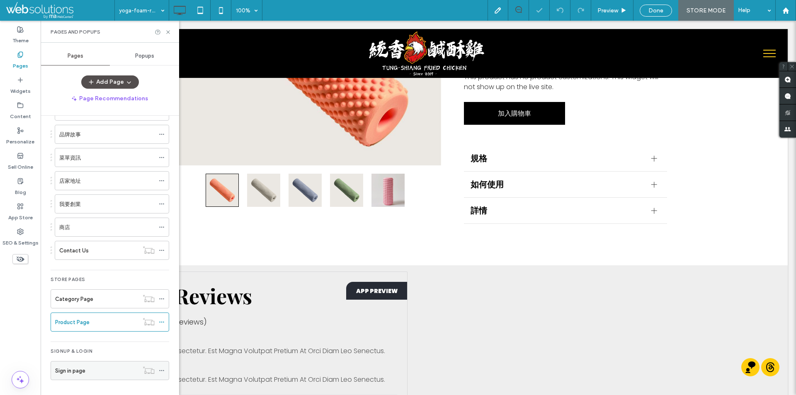
click at [107, 366] on div "Sign in page" at bounding box center [96, 370] width 83 height 9
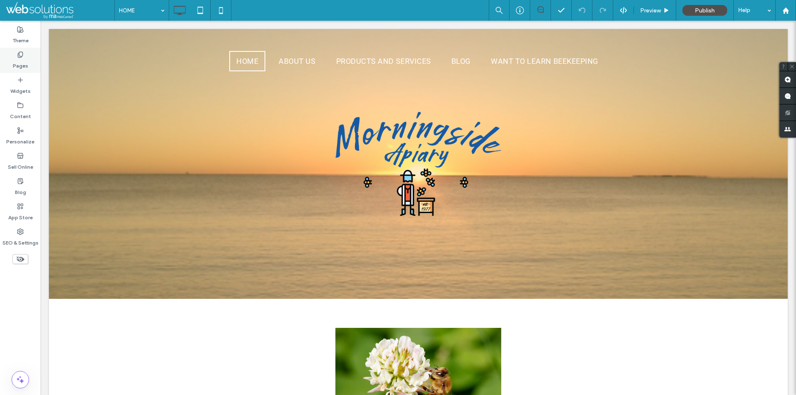
click at [12, 61] on div "Pages" at bounding box center [20, 60] width 41 height 25
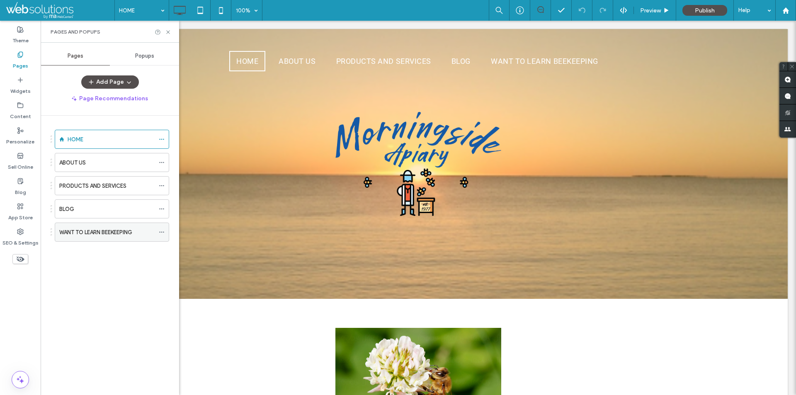
click at [111, 230] on label "WANT TO LEARN BEEKEEPING" at bounding box center [95, 232] width 73 height 15
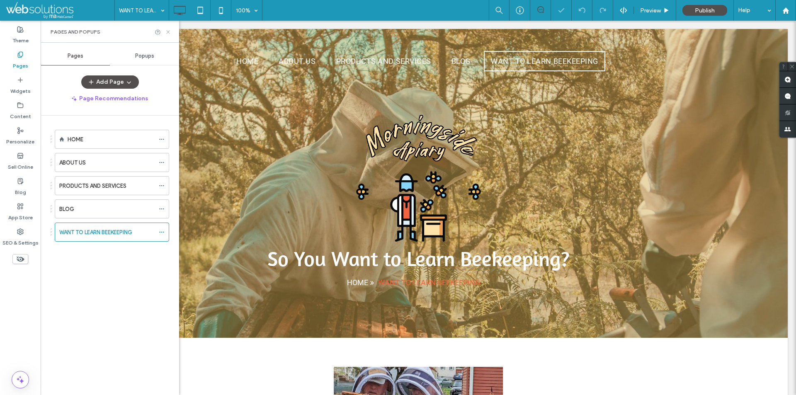
click at [168, 29] on icon at bounding box center [168, 32] width 6 height 6
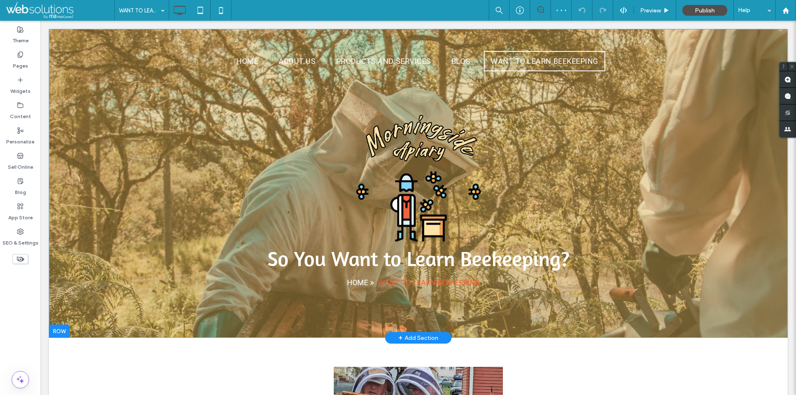
click at [107, 129] on div "So You Want to Learn Beekeeping? HOME WANT TO LEARN BEEKEEPING Click To Paste R…" at bounding box center [418, 183] width 739 height 309
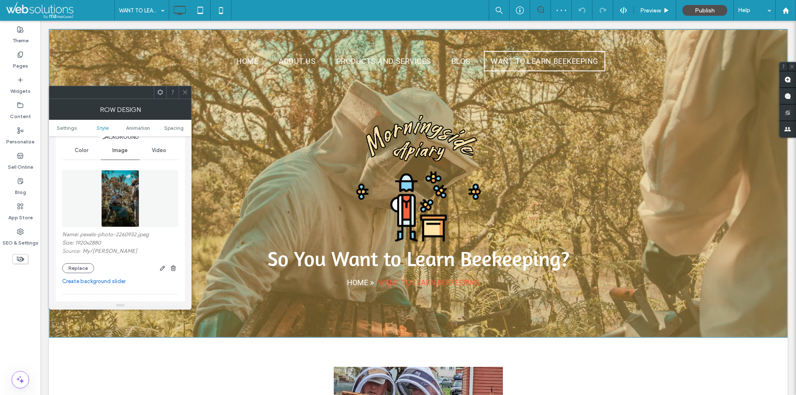
scroll to position [166, 0]
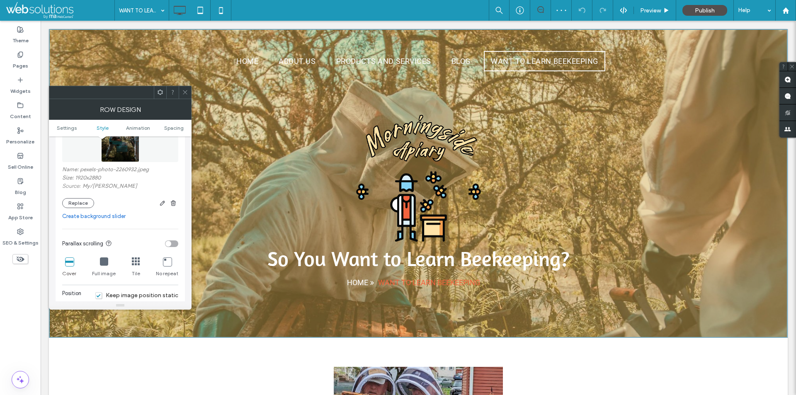
click at [85, 196] on div "Name: pexels-photo-2260932.jpeg Size: 1920x2880 Source: My / Arthur Brognoli Re…" at bounding box center [120, 187] width 116 height 42
click at [83, 203] on button "Replace" at bounding box center [78, 203] width 32 height 10
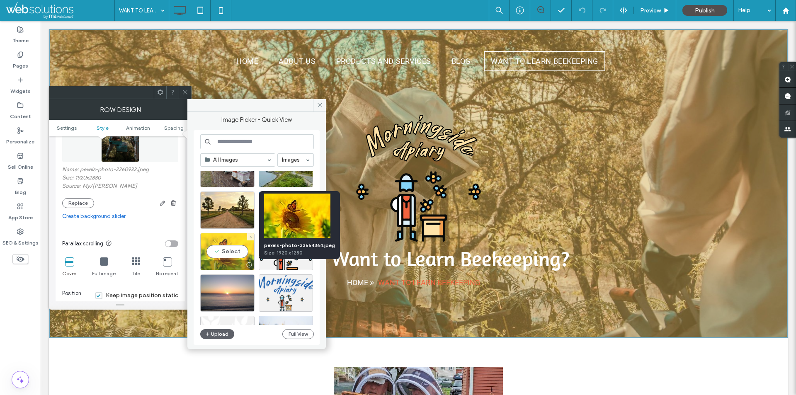
scroll to position [487, 0]
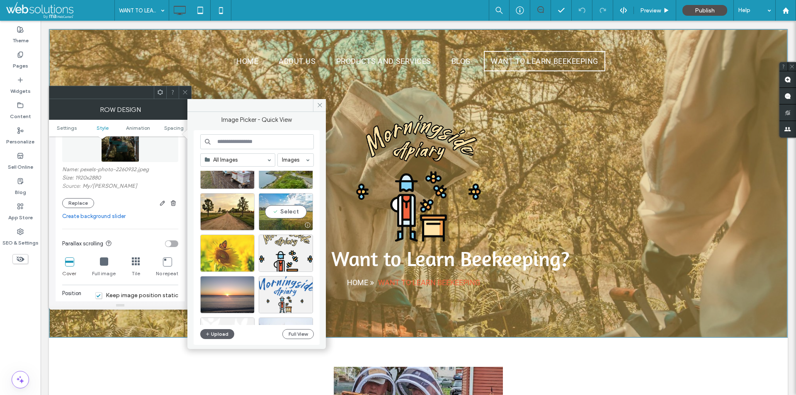
click at [288, 209] on div "Select" at bounding box center [286, 211] width 54 height 37
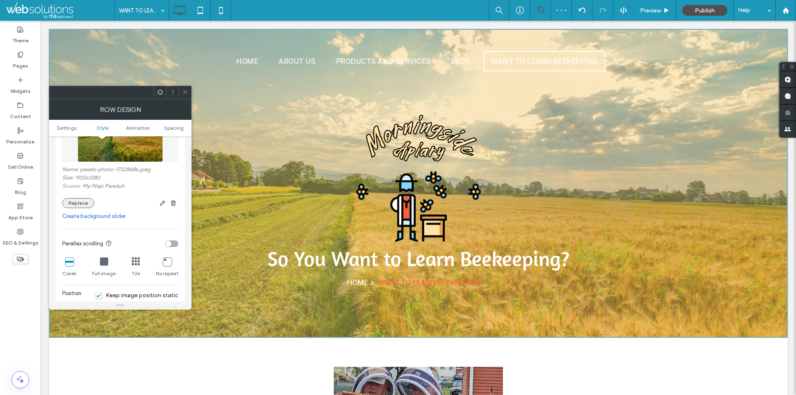
click at [87, 198] on button "Replace" at bounding box center [78, 203] width 32 height 10
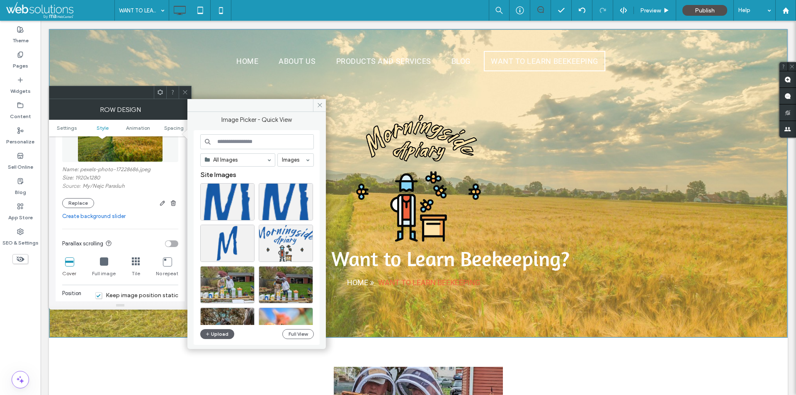
click at [269, 139] on input at bounding box center [257, 141] width 114 height 15
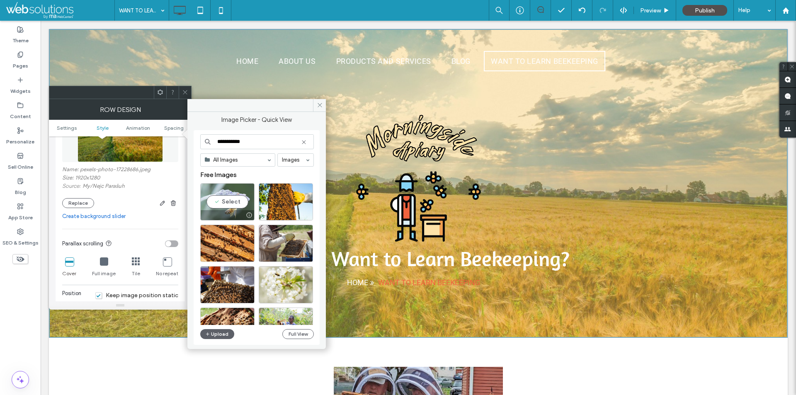
type input "**********"
click at [223, 191] on div "Select" at bounding box center [227, 201] width 54 height 37
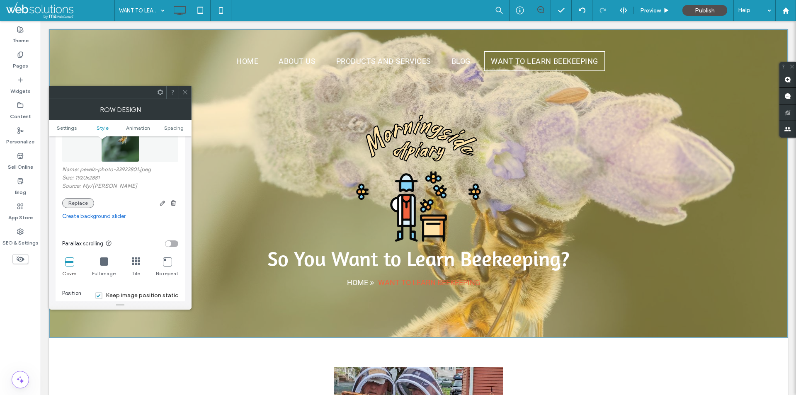
click at [90, 202] on button "Replace" at bounding box center [78, 203] width 32 height 10
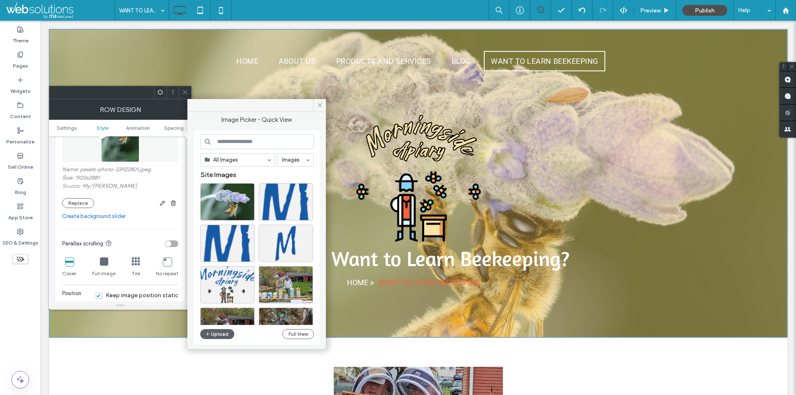
click at [266, 146] on input at bounding box center [257, 141] width 114 height 15
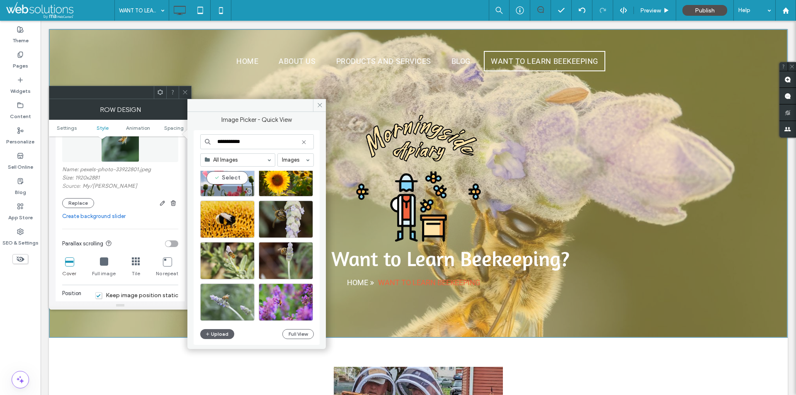
scroll to position [1557, 0]
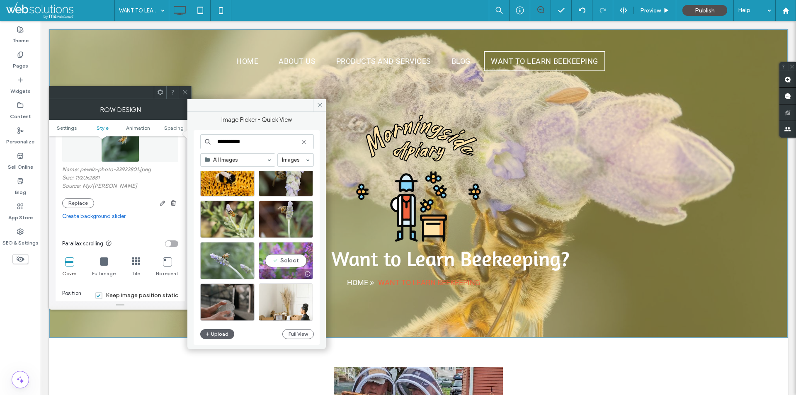
type input "**********"
click at [290, 259] on div "Select" at bounding box center [286, 260] width 54 height 37
